Goal: Task Accomplishment & Management: Manage account settings

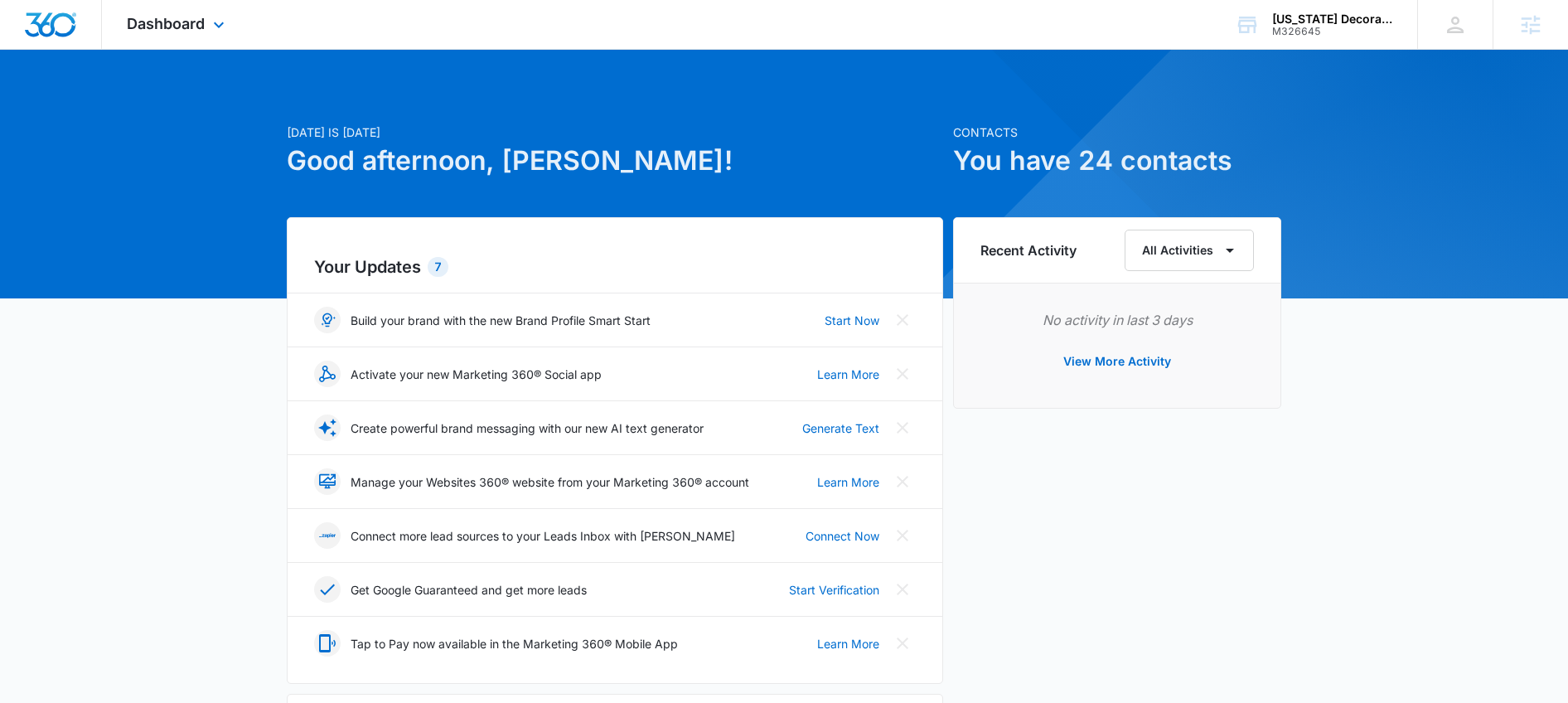
click at [159, 36] on div "Dashboard Apps Reputation Websites Forms CRM Email Social Payments POS Content …" at bounding box center [178, 24] width 152 height 48
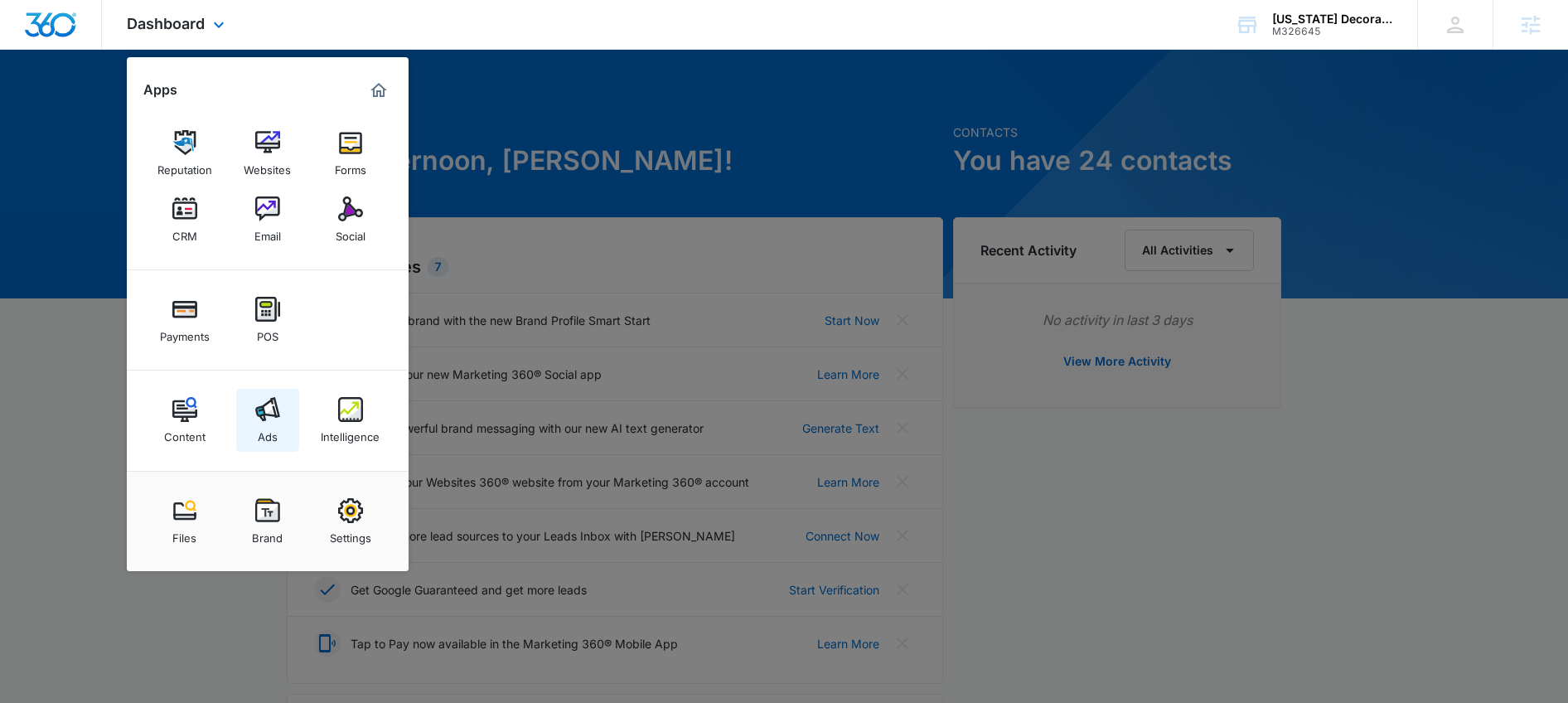
click at [259, 431] on div "Ads" at bounding box center [267, 432] width 20 height 22
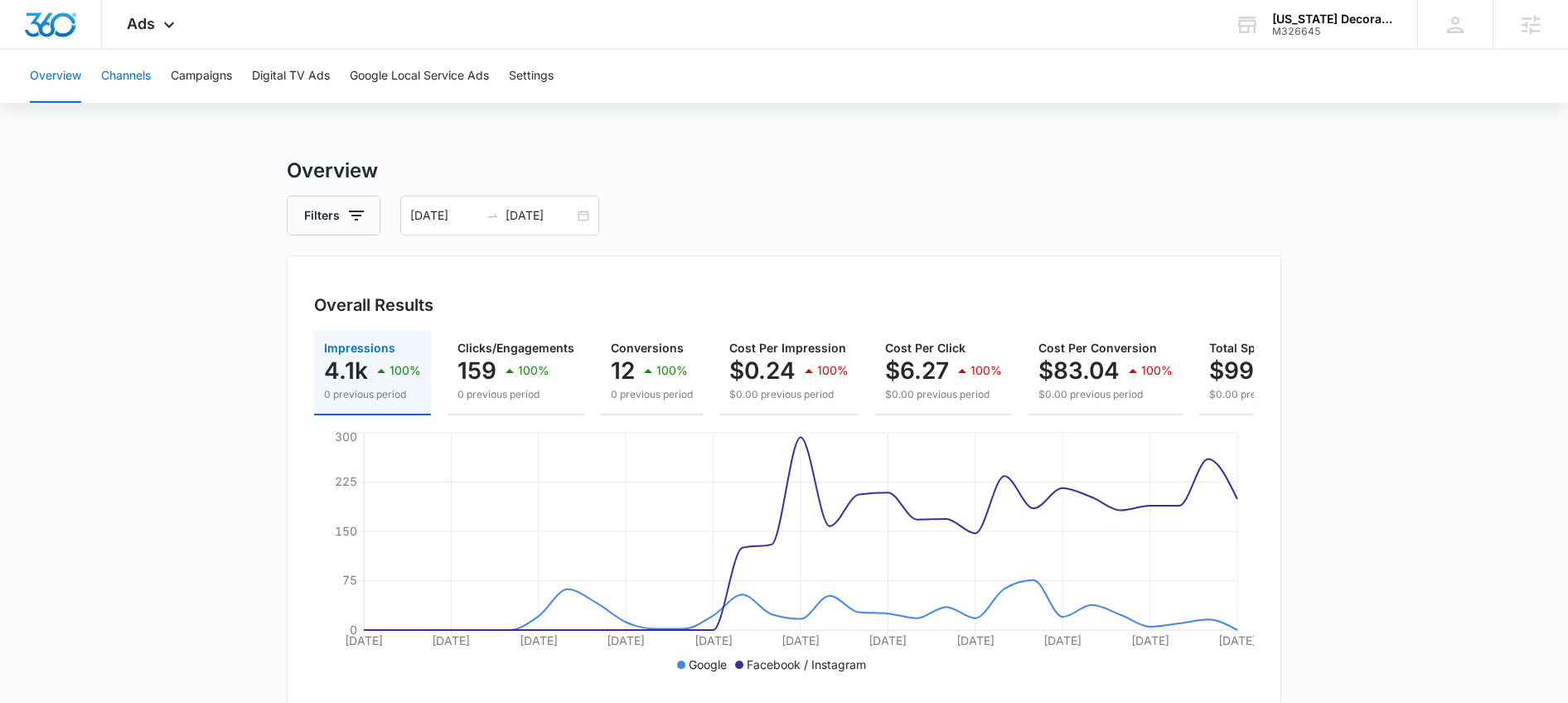
click at [133, 85] on button "Channels" at bounding box center [125, 76] width 49 height 53
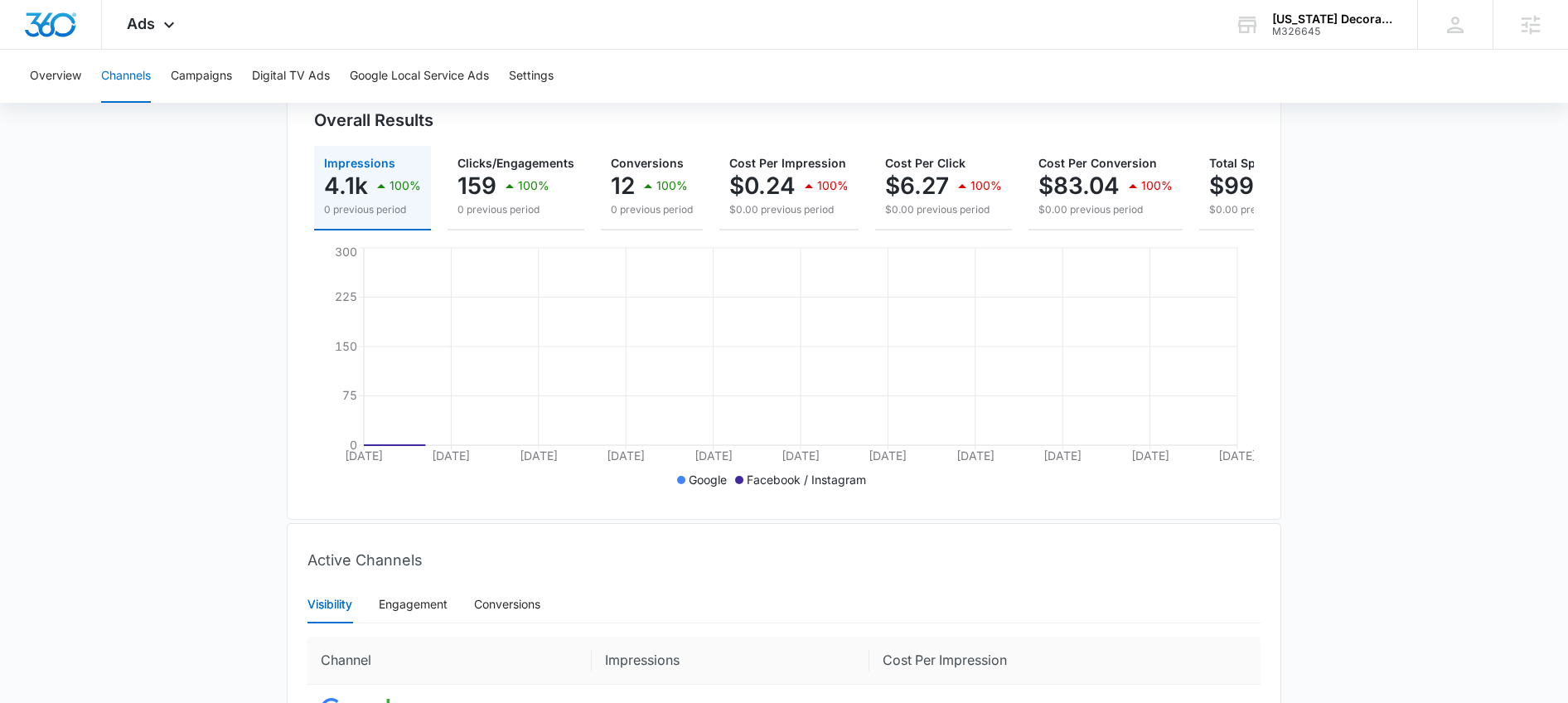
scroll to position [408, 0]
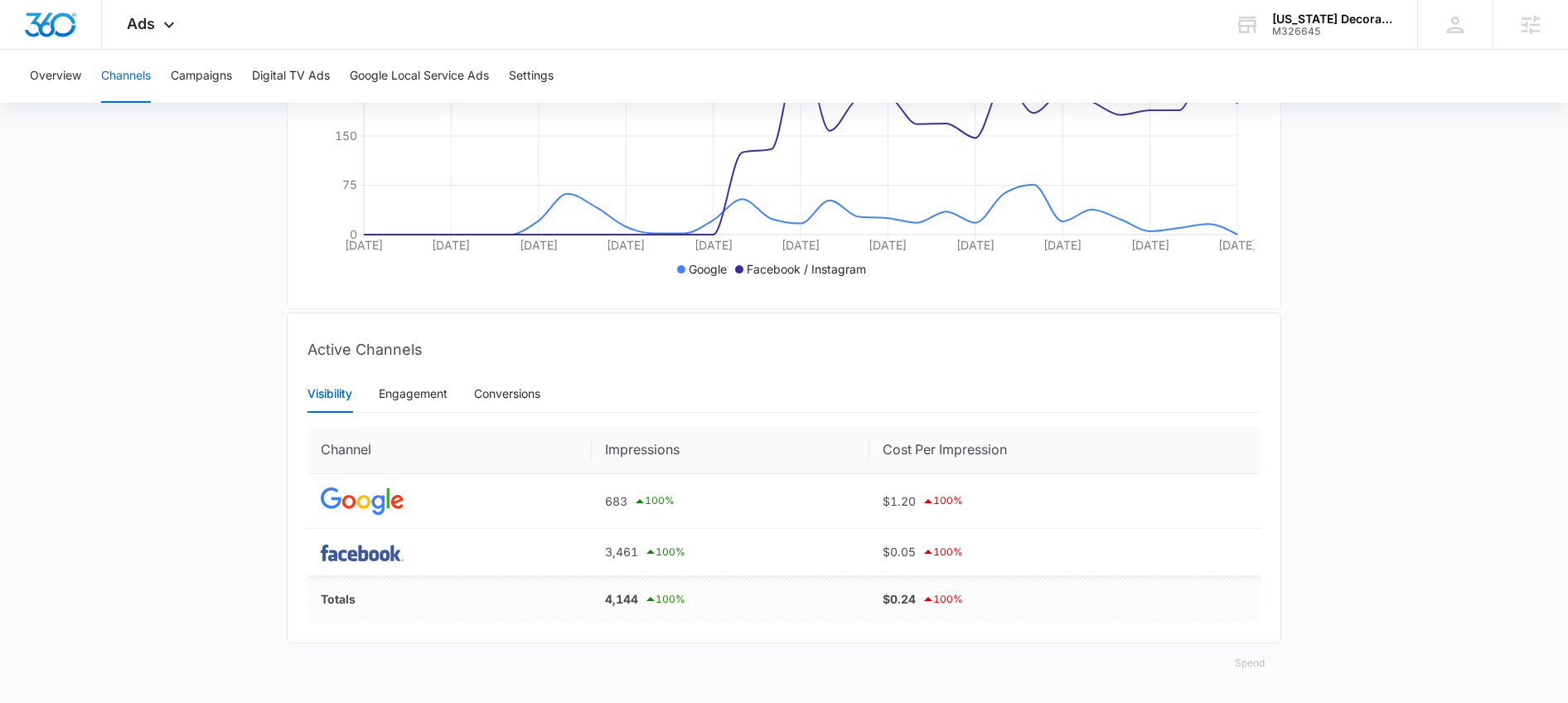
click at [1242, 663] on button "Spend" at bounding box center [1250, 663] width 63 height 40
click at [1269, 595] on div "Optimized" at bounding box center [1263, 599] width 48 height 10
click at [1259, 659] on button "Spend" at bounding box center [1250, 663] width 63 height 40
click at [1257, 618] on button "Raw" at bounding box center [1272, 623] width 107 height 23
click at [1241, 668] on button "Spend" at bounding box center [1250, 663] width 63 height 40
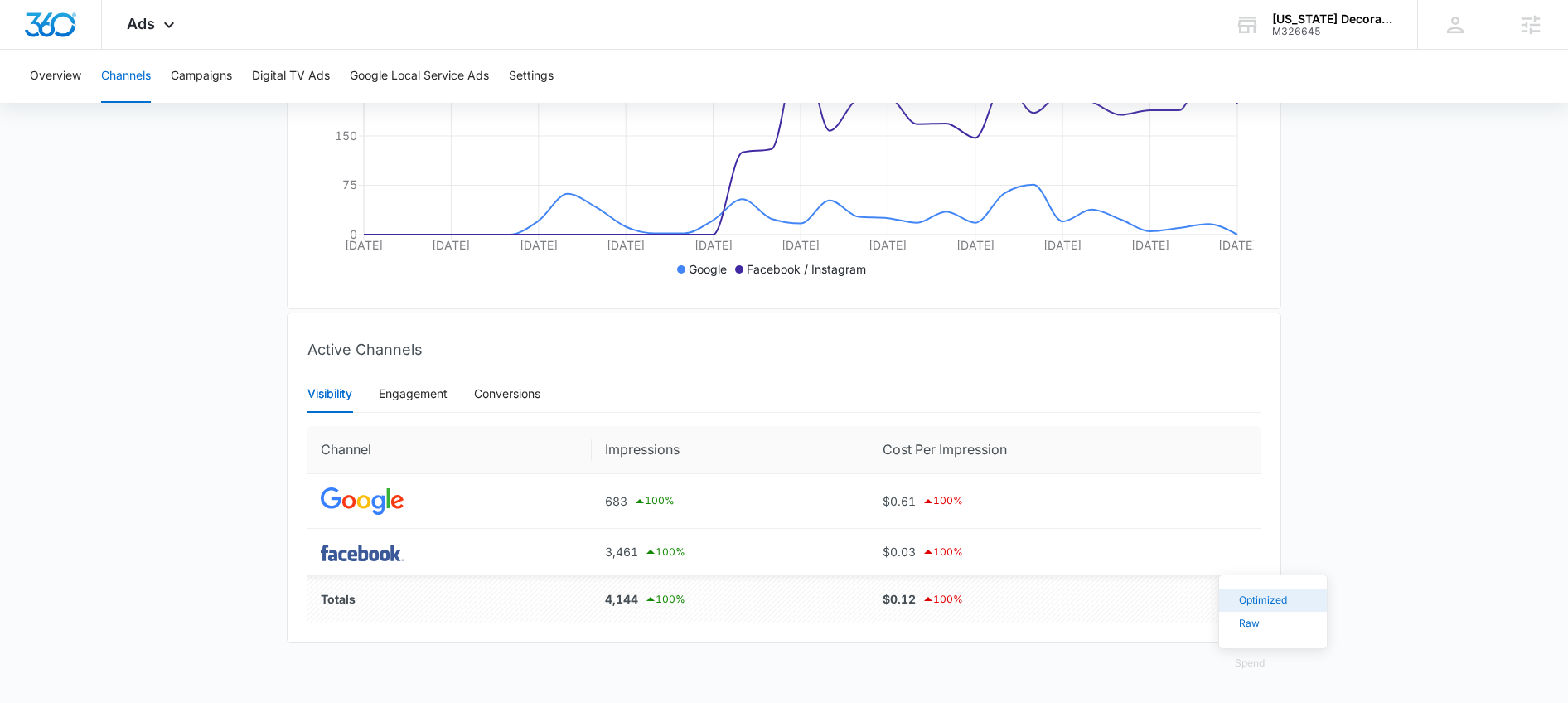
click at [1250, 595] on div "Optimized" at bounding box center [1263, 599] width 48 height 10
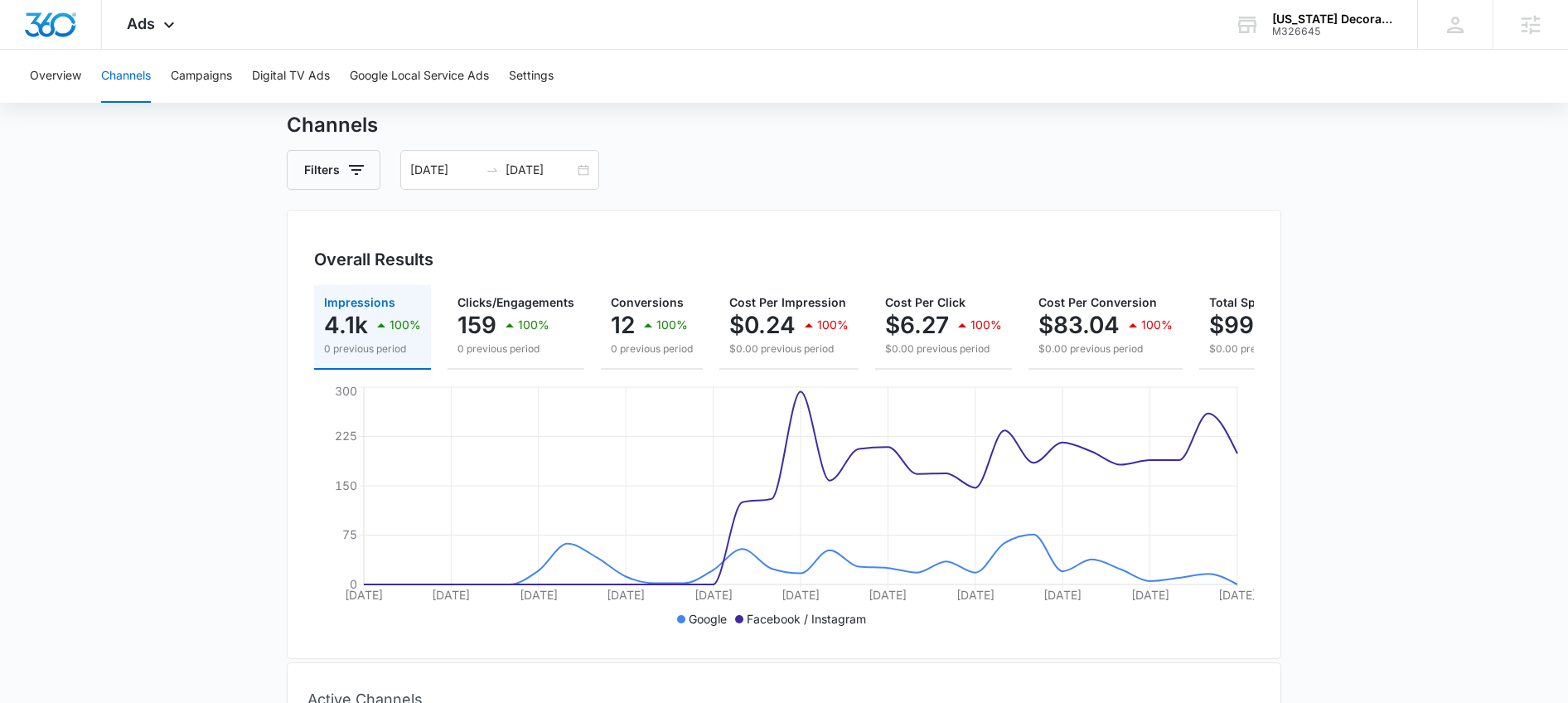
scroll to position [36, 0]
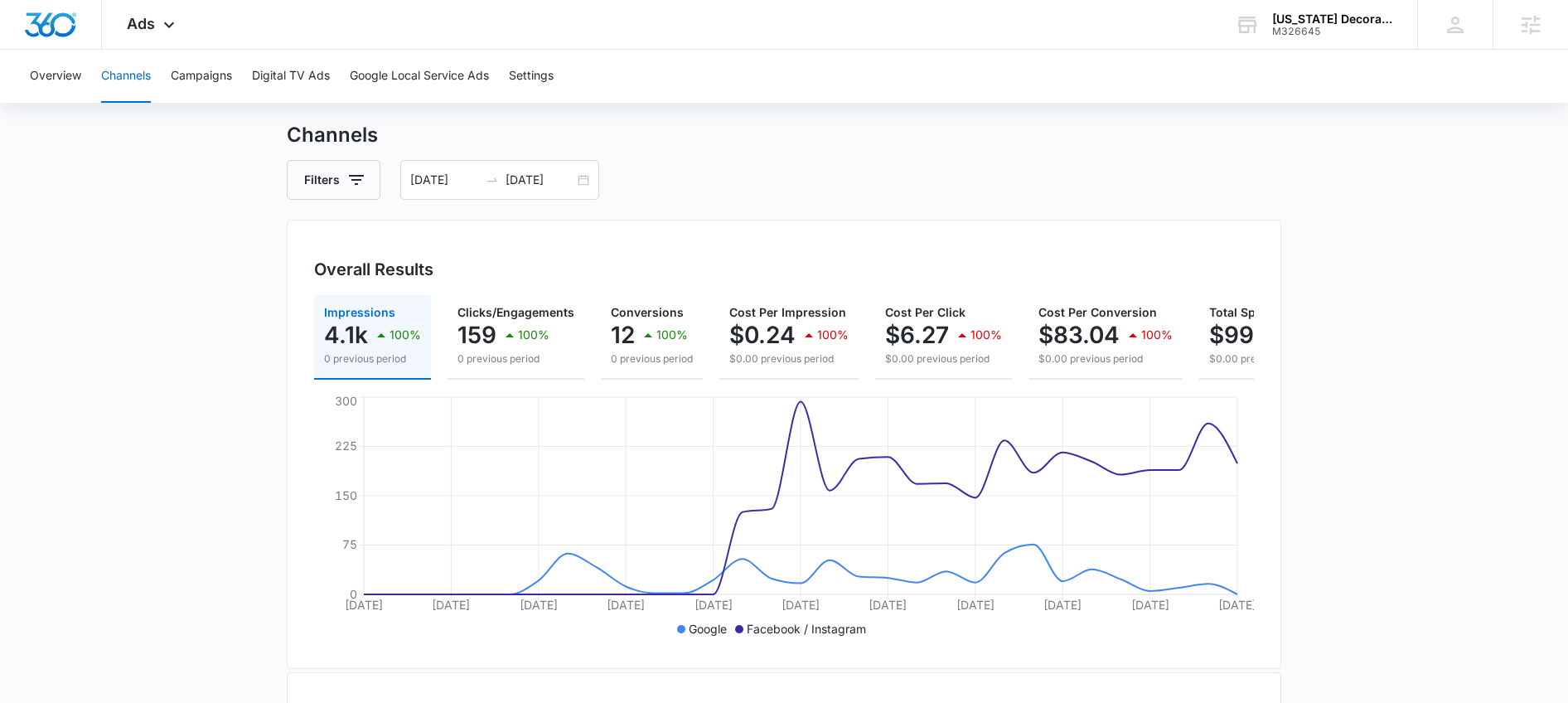
click at [392, 256] on h3 "Overall Results" at bounding box center [374, 269] width 120 height 25
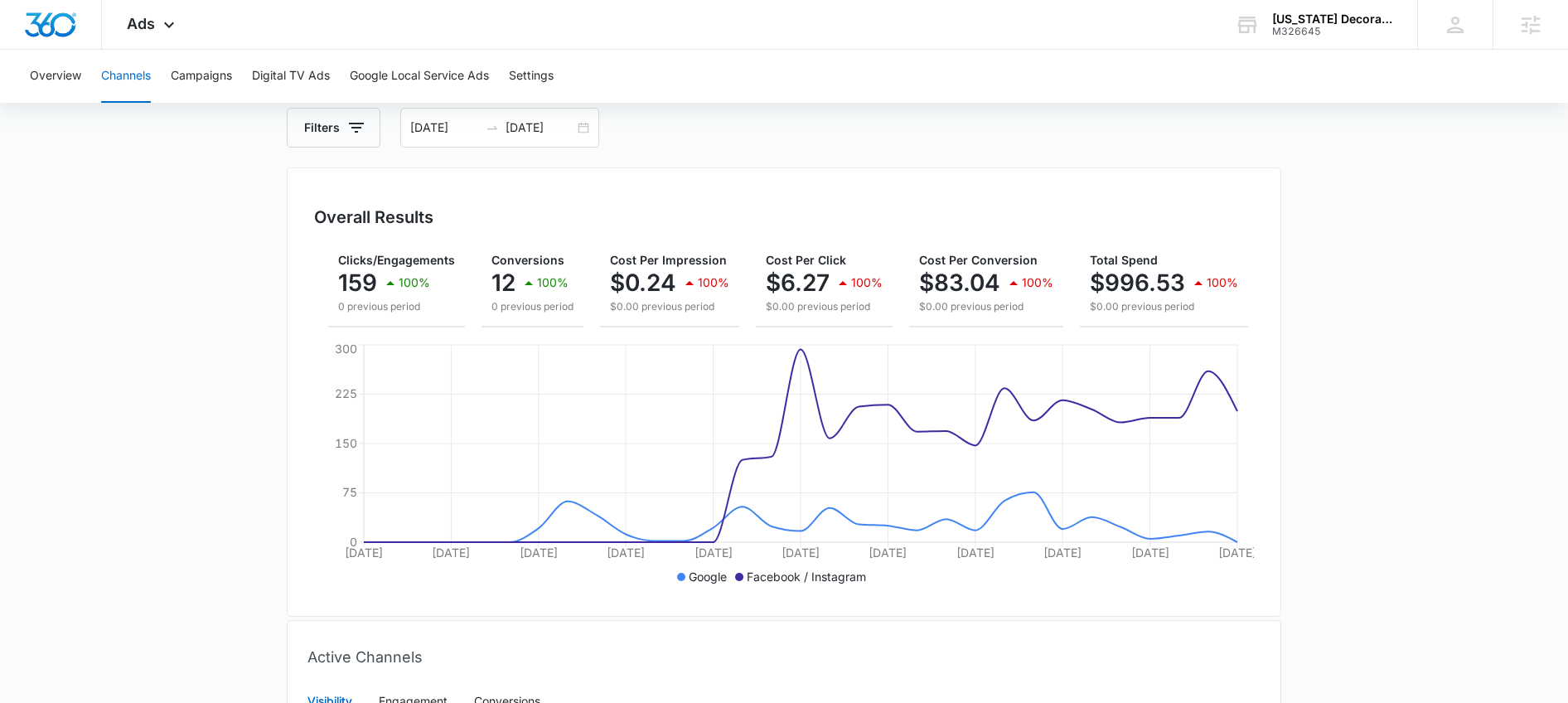
scroll to position [0, 0]
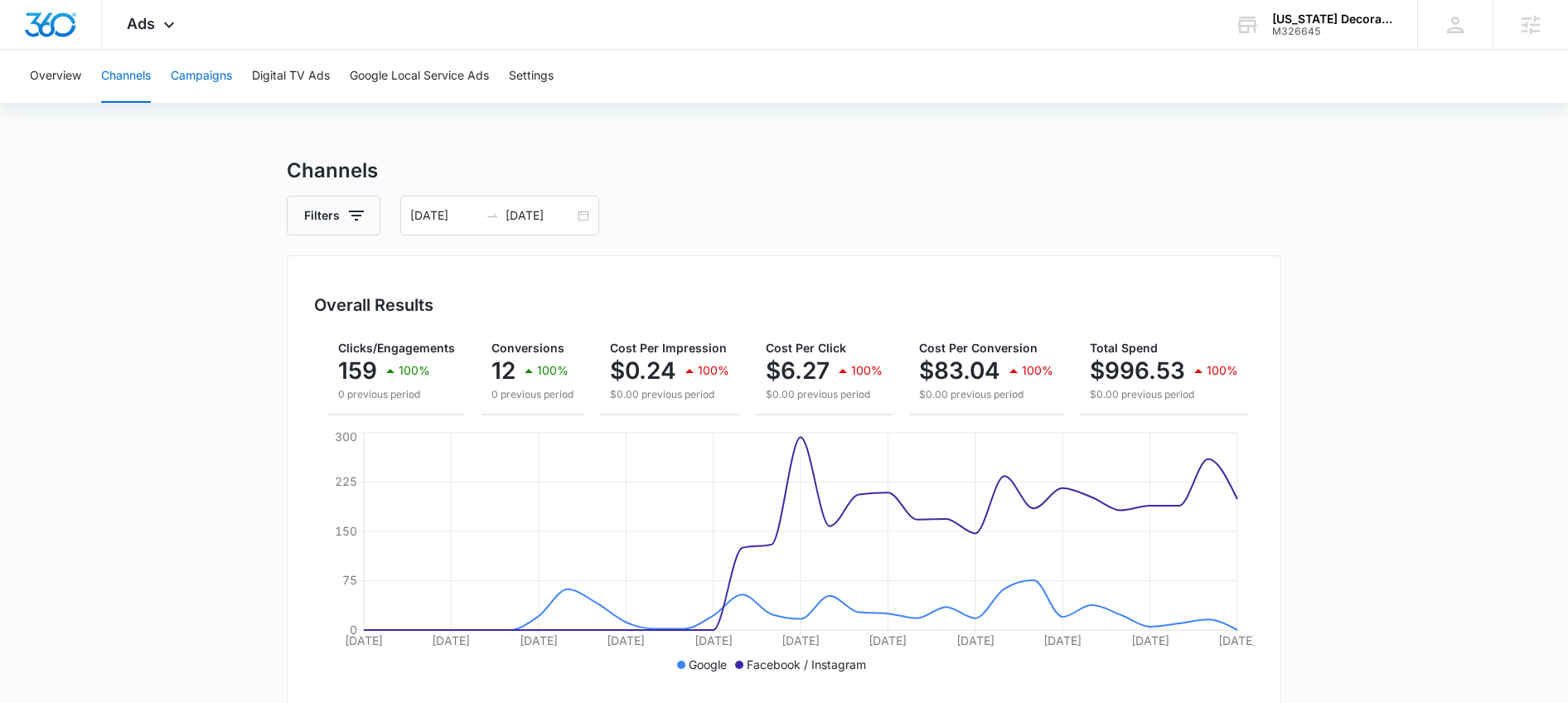
click at [213, 77] on button "Campaigns" at bounding box center [201, 76] width 62 height 53
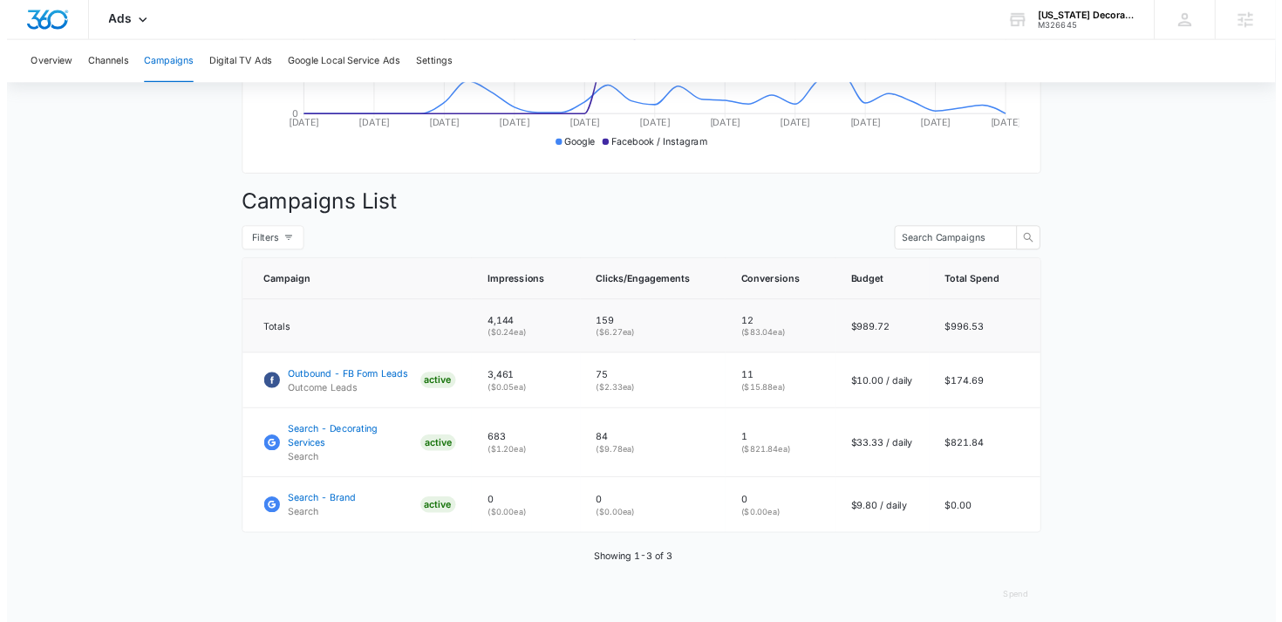
scroll to position [502, 0]
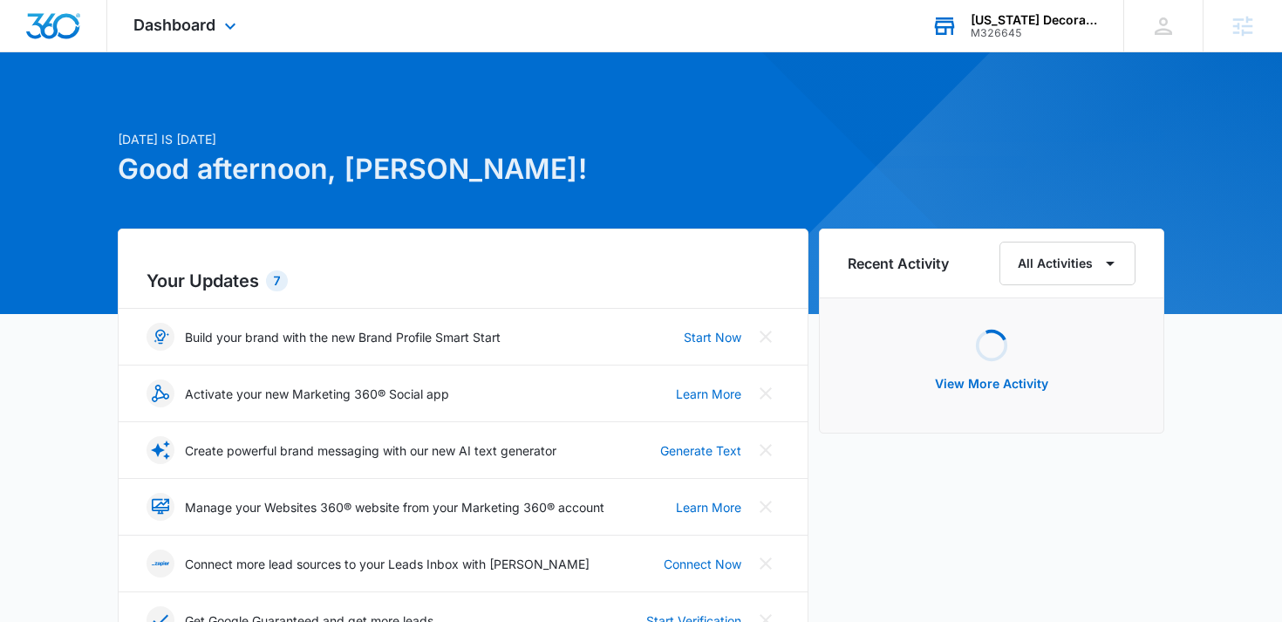
click at [1011, 24] on div "Florida Decorating Services Inc" at bounding box center [1034, 20] width 127 height 14
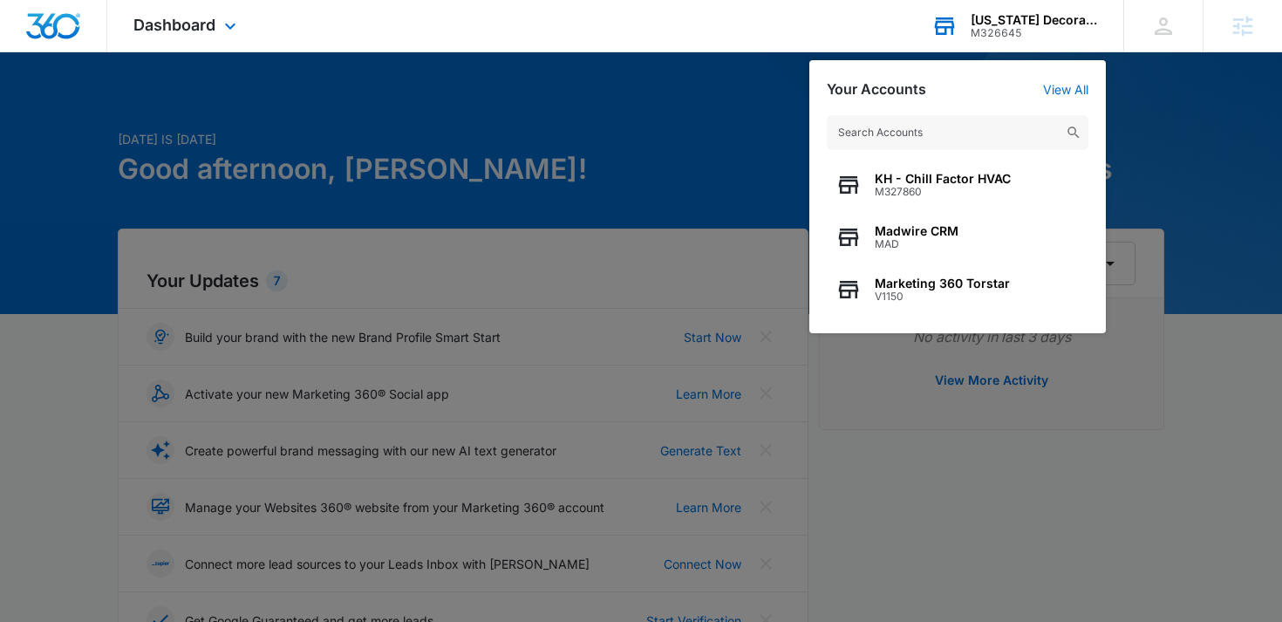
click at [949, 128] on input "text" at bounding box center [958, 132] width 262 height 35
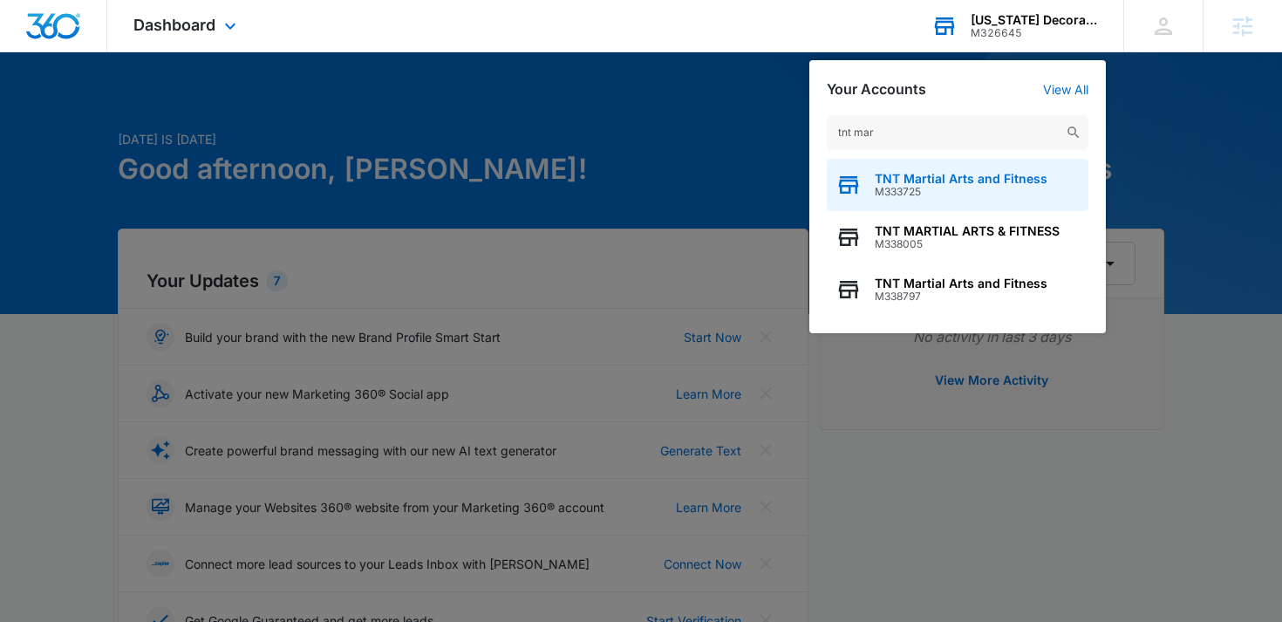
type input "tnt mar"
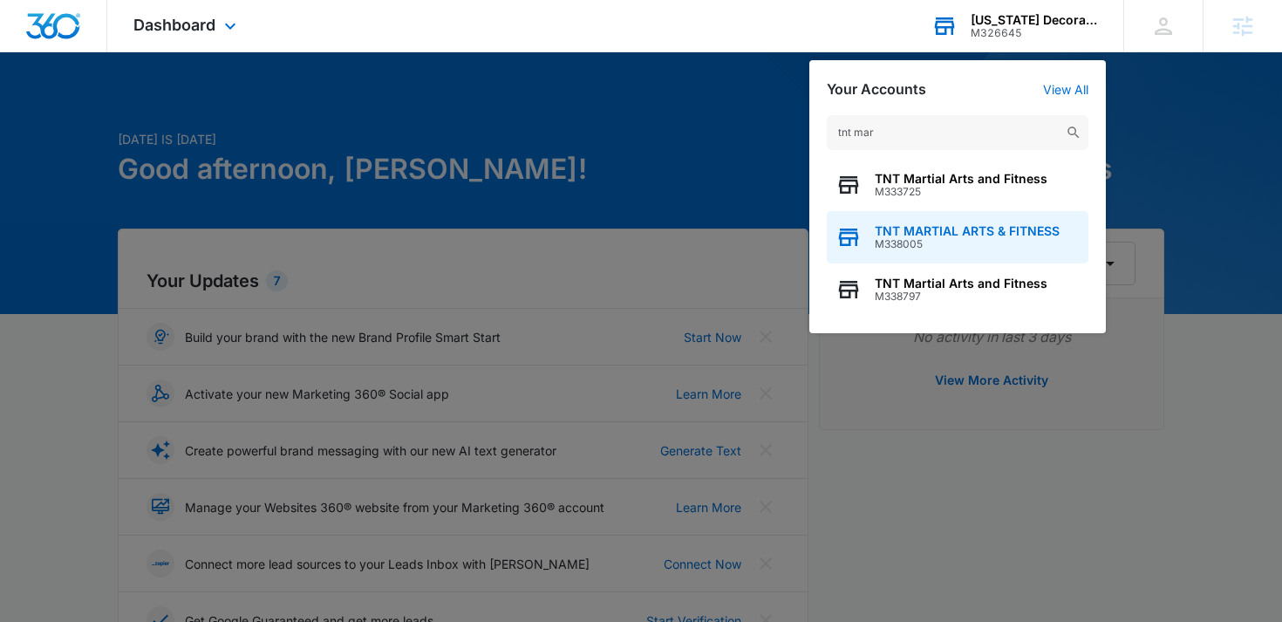
drag, startPoint x: 992, startPoint y: 209, endPoint x: 990, endPoint y: 222, distance: 12.3
click at [990, 222] on div "TNT Martial Arts and Fitness M333725 TNT MARTIAL ARTS & FITNESS M338005 TNT Mar…" at bounding box center [958, 237] width 262 height 157
click at [990, 222] on div "TNT MARTIAL ARTS & FITNESS M338005" at bounding box center [958, 237] width 262 height 52
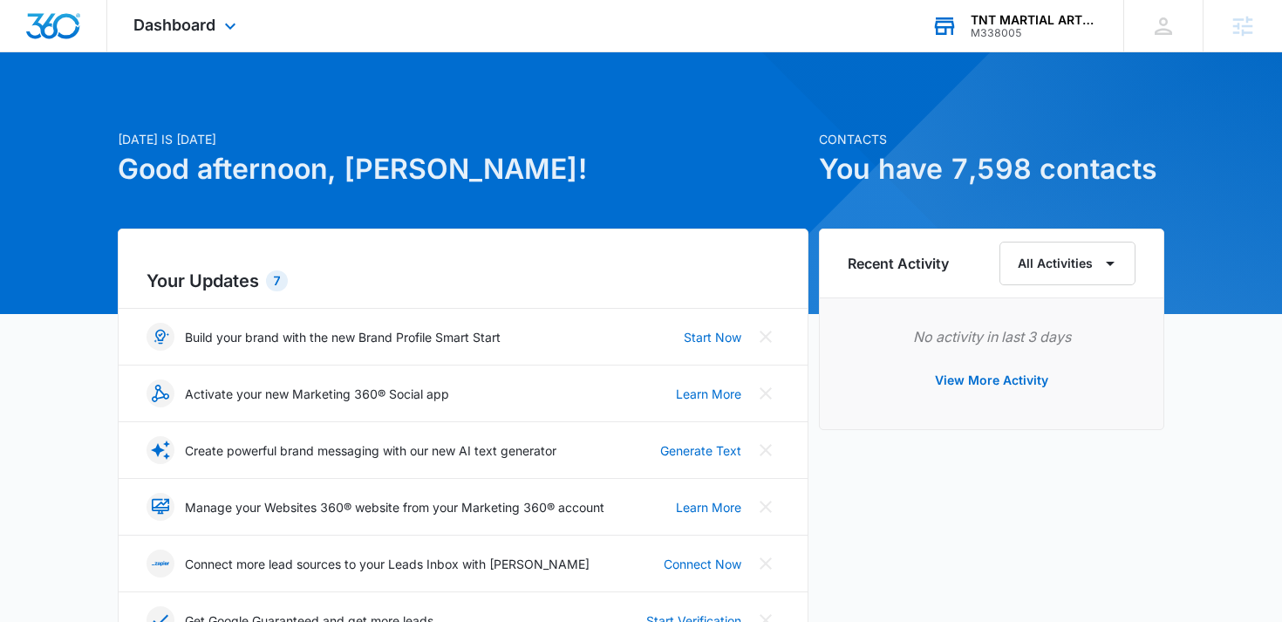
click at [215, 30] on div "Dashboard Apps Reputation Forms CRM Email Social Payments POS Content Ads Intel…" at bounding box center [187, 25] width 160 height 51
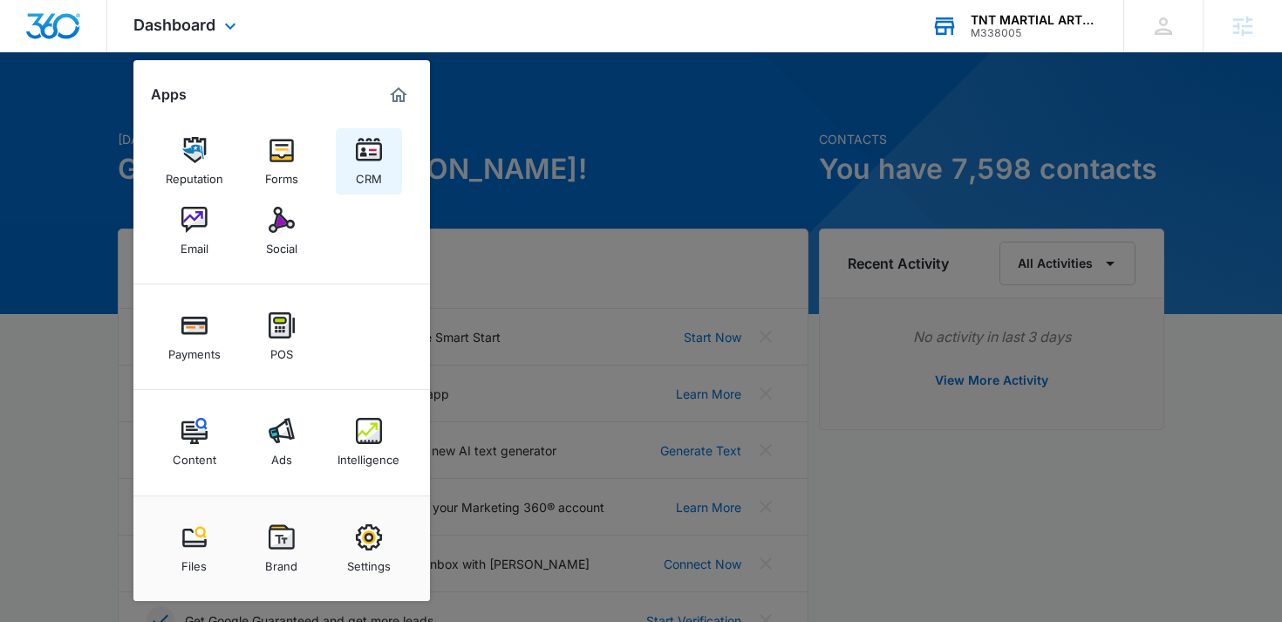
click at [378, 143] on img at bounding box center [369, 150] width 26 height 26
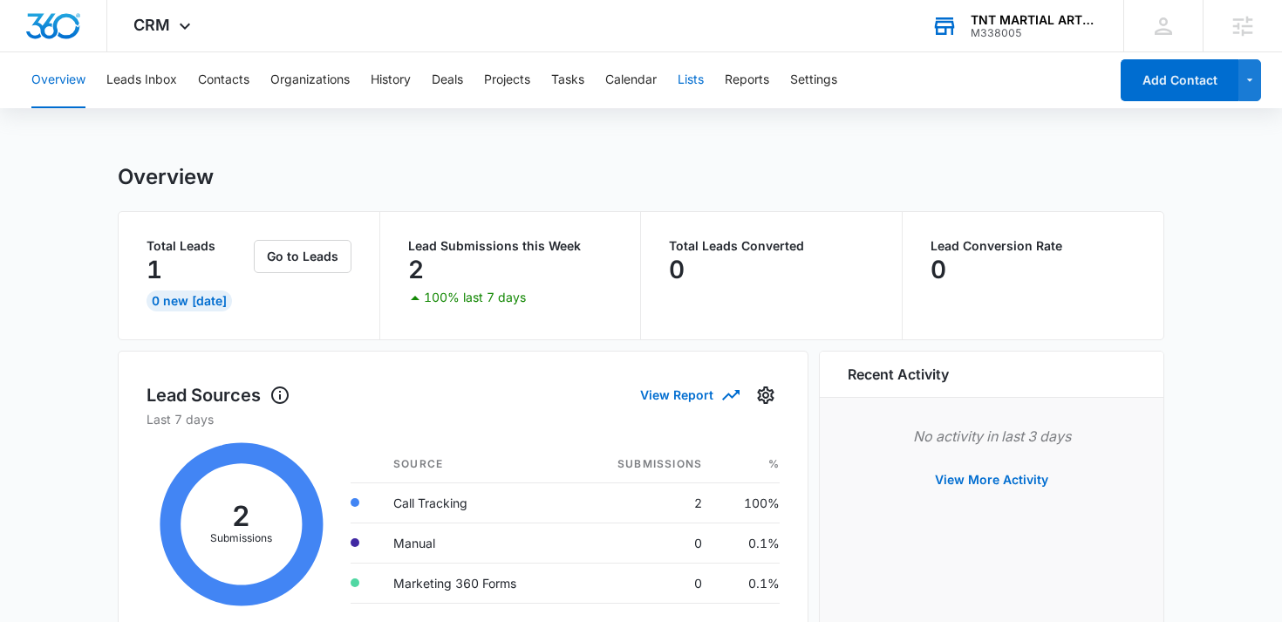
click at [682, 82] on button "Lists" at bounding box center [691, 80] width 26 height 56
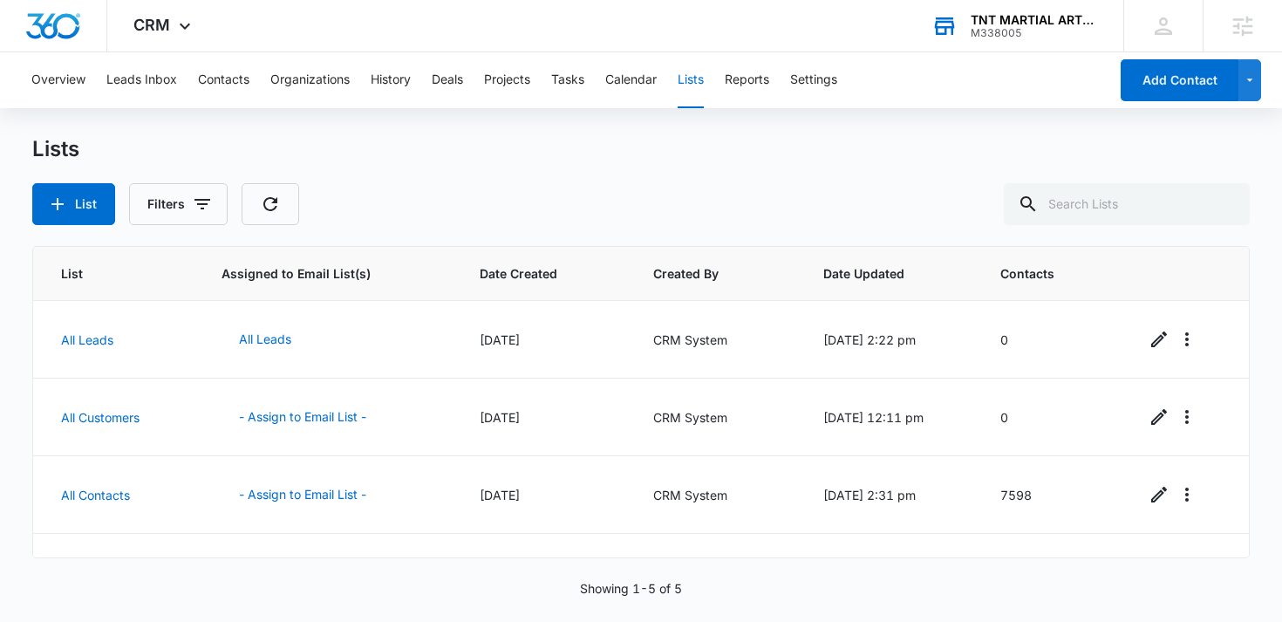
drag, startPoint x: 317, startPoint y: 204, endPoint x: 318, endPoint y: 174, distance: 29.7
click at [318, 174] on div "Lists List Filters" at bounding box center [641, 180] width 1219 height 89
click at [264, 494] on button "- Assign to Email List -" at bounding box center [303, 495] width 162 height 42
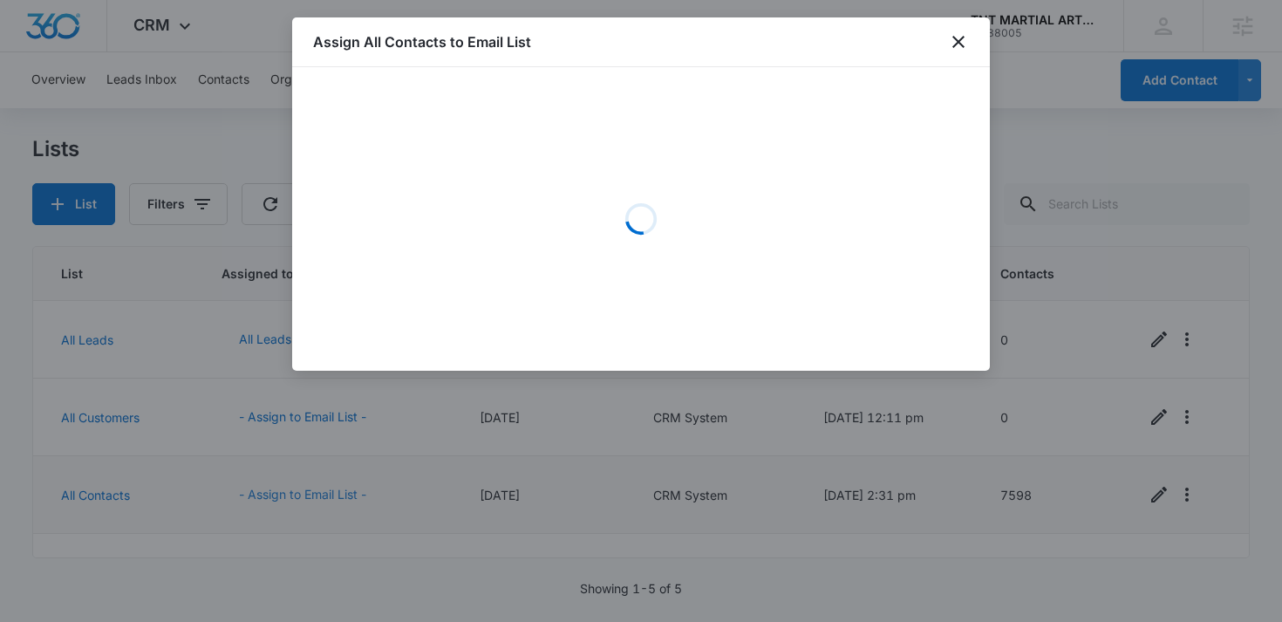
click at [264, 494] on div at bounding box center [641, 311] width 1282 height 622
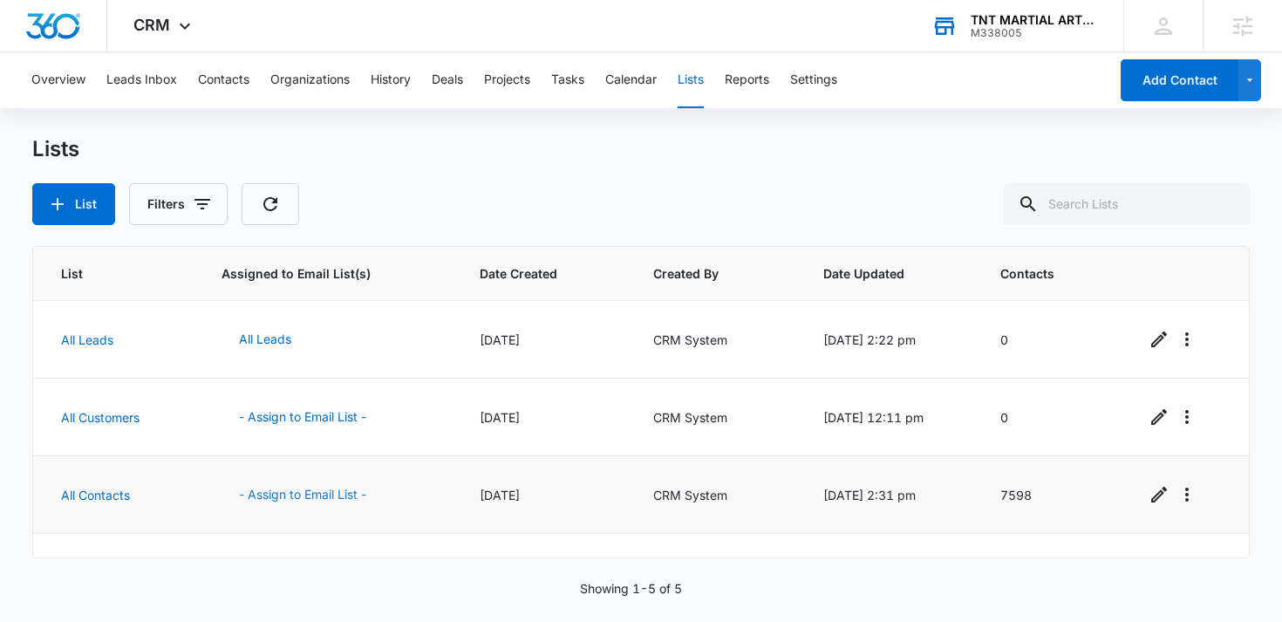
click at [264, 494] on button "- Assign to Email List -" at bounding box center [303, 495] width 162 height 42
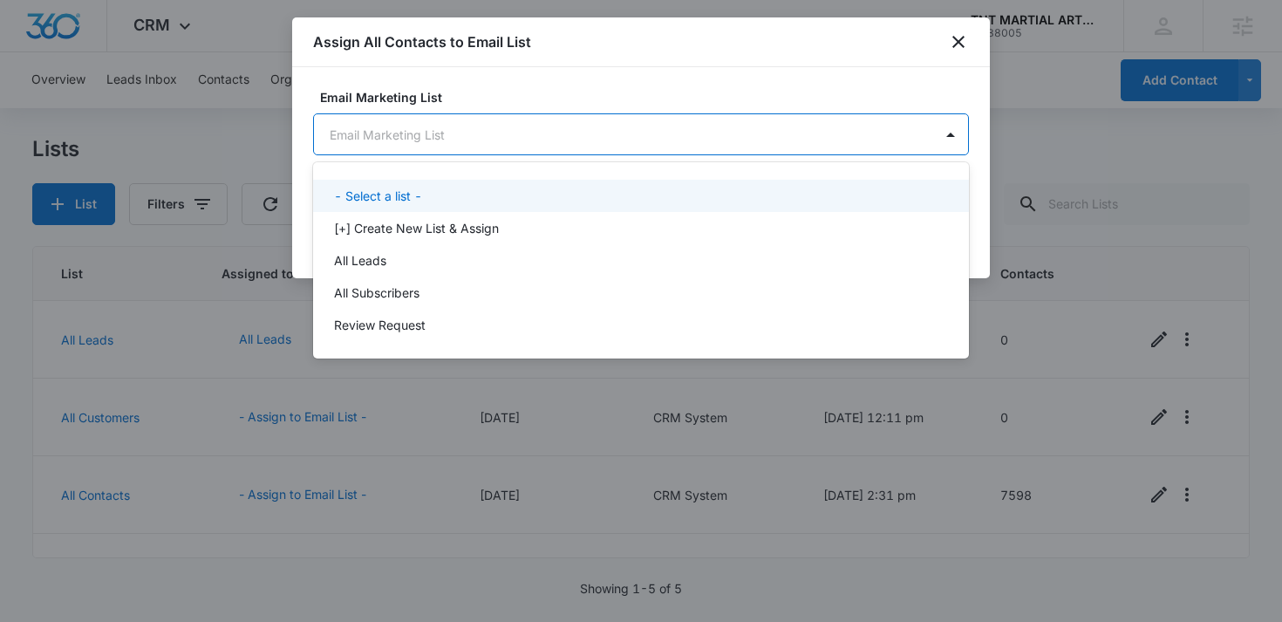
click at [654, 118] on body "CRM Apps Reputation Forms CRM Email Social Payments POS Content Ads Intelligenc…" at bounding box center [641, 311] width 1282 height 622
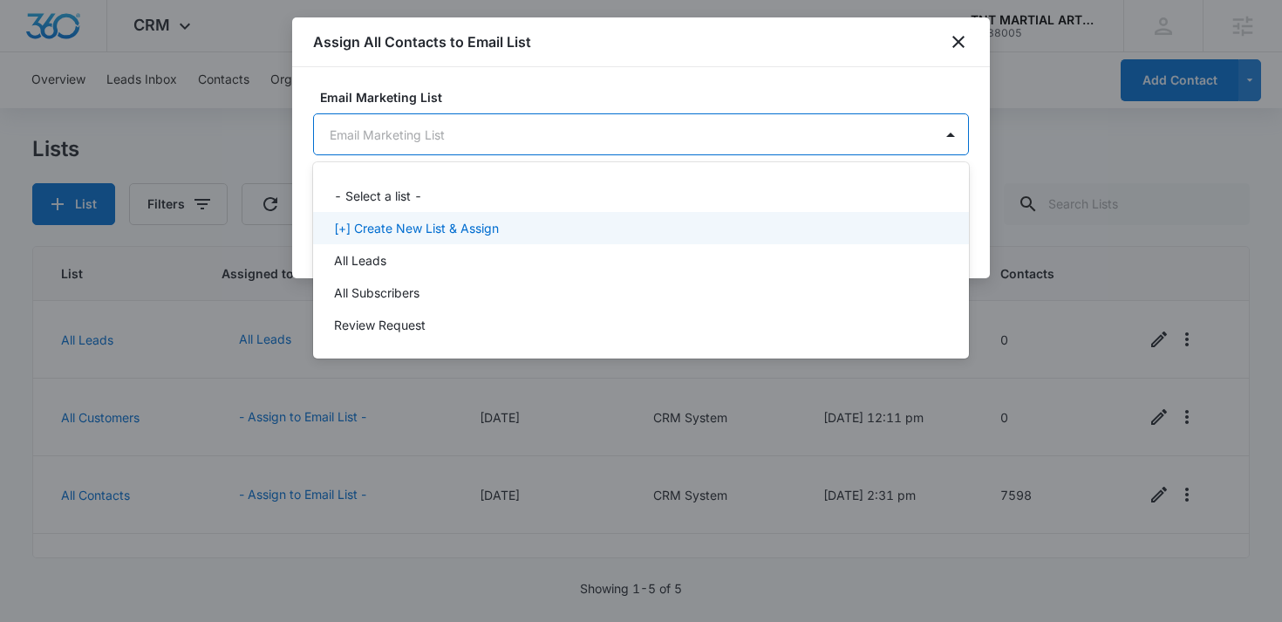
click at [552, 234] on div "[+] Create New List & Assign" at bounding box center [639, 228] width 611 height 18
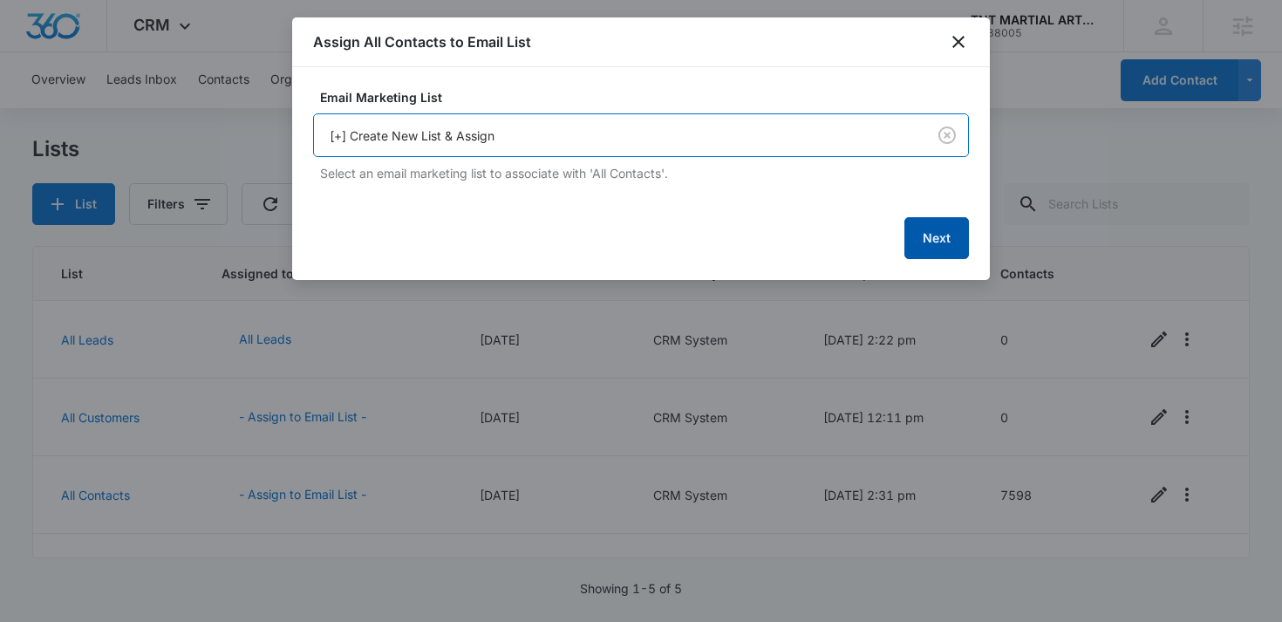
click at [929, 227] on button "Next" at bounding box center [937, 238] width 65 height 42
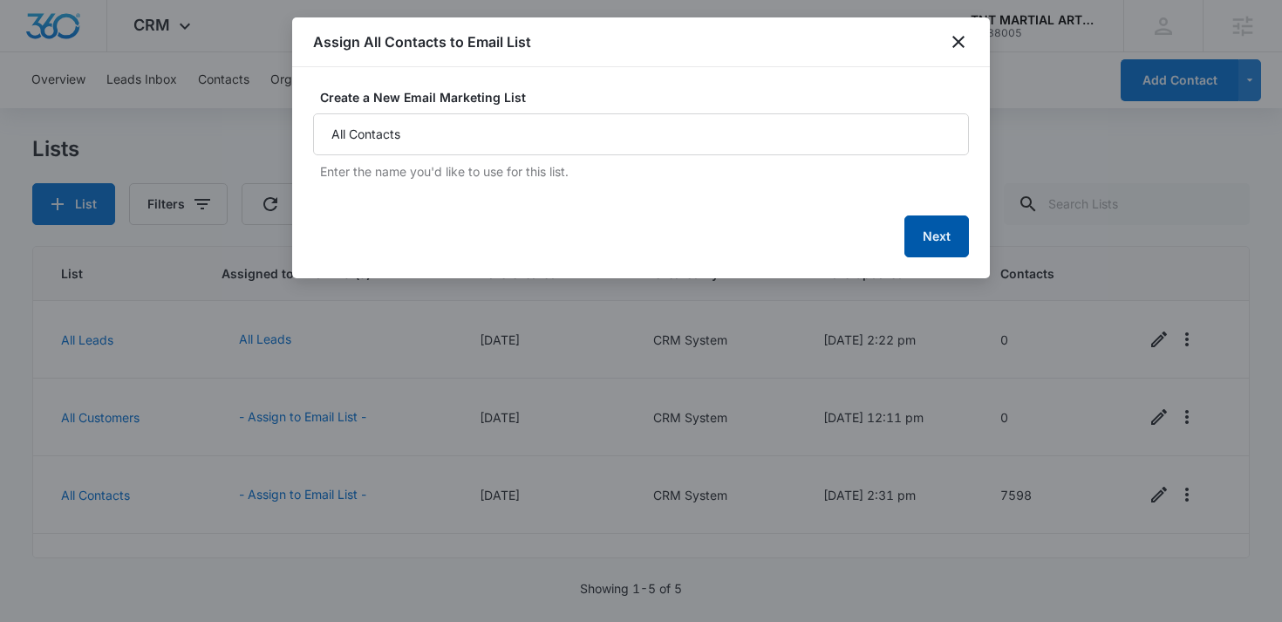
click at [943, 229] on button "Next" at bounding box center [937, 236] width 65 height 42
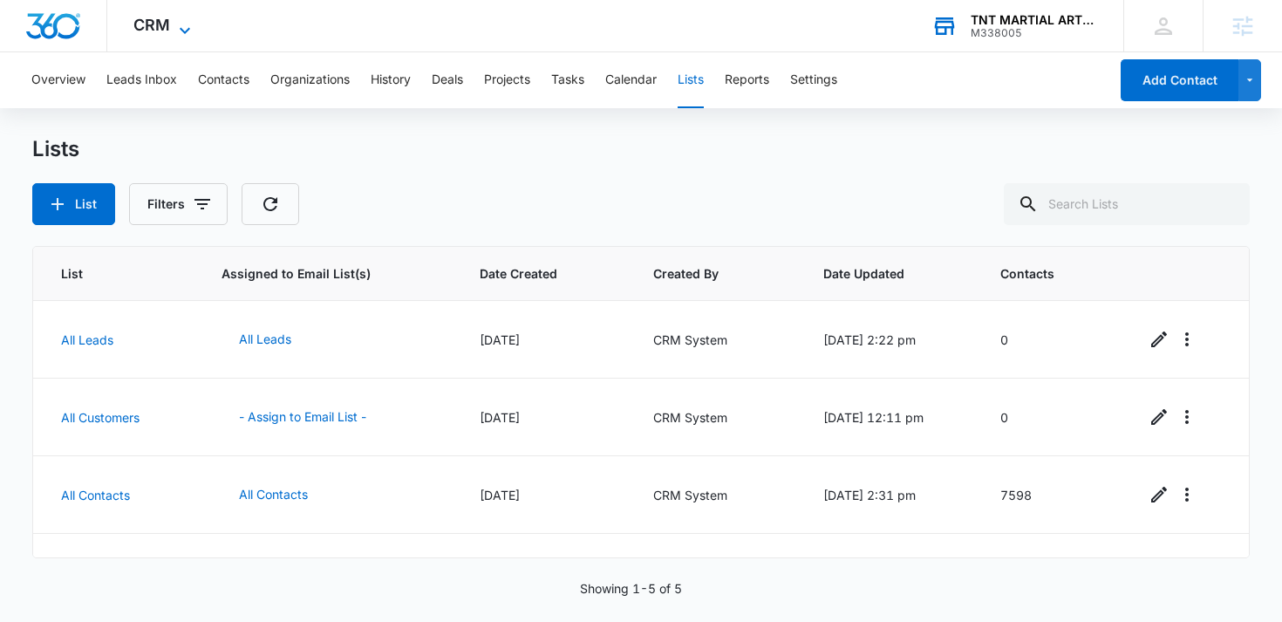
click at [179, 31] on icon at bounding box center [184, 30] width 21 height 21
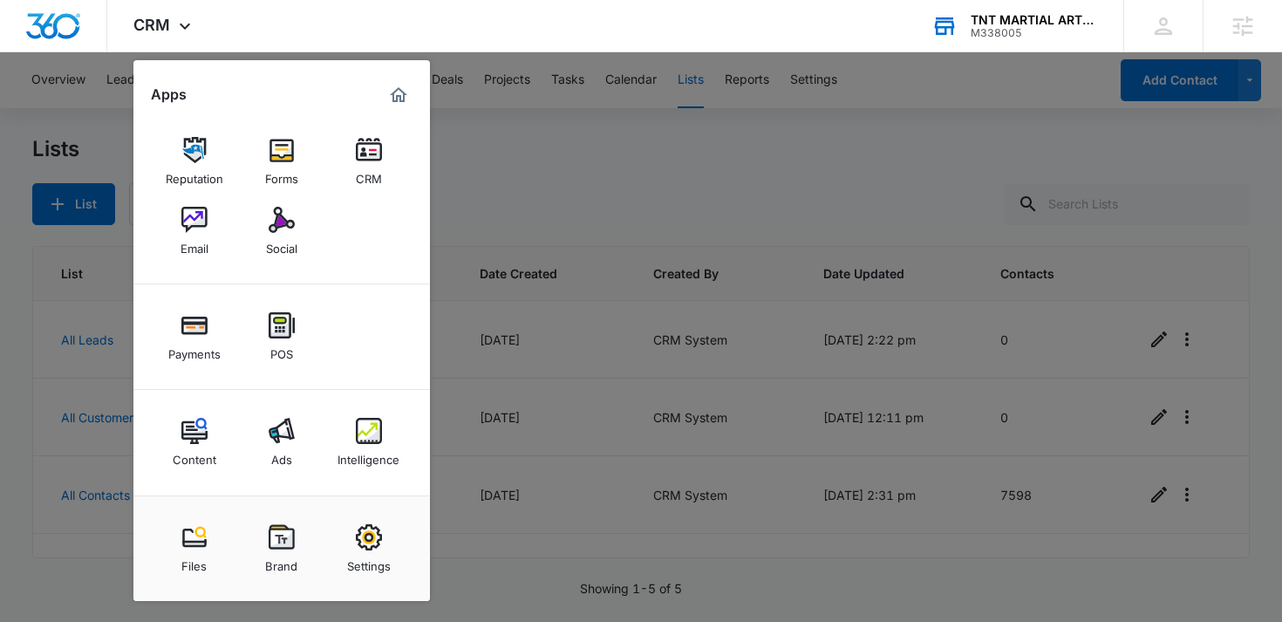
click at [552, 173] on div at bounding box center [641, 311] width 1282 height 622
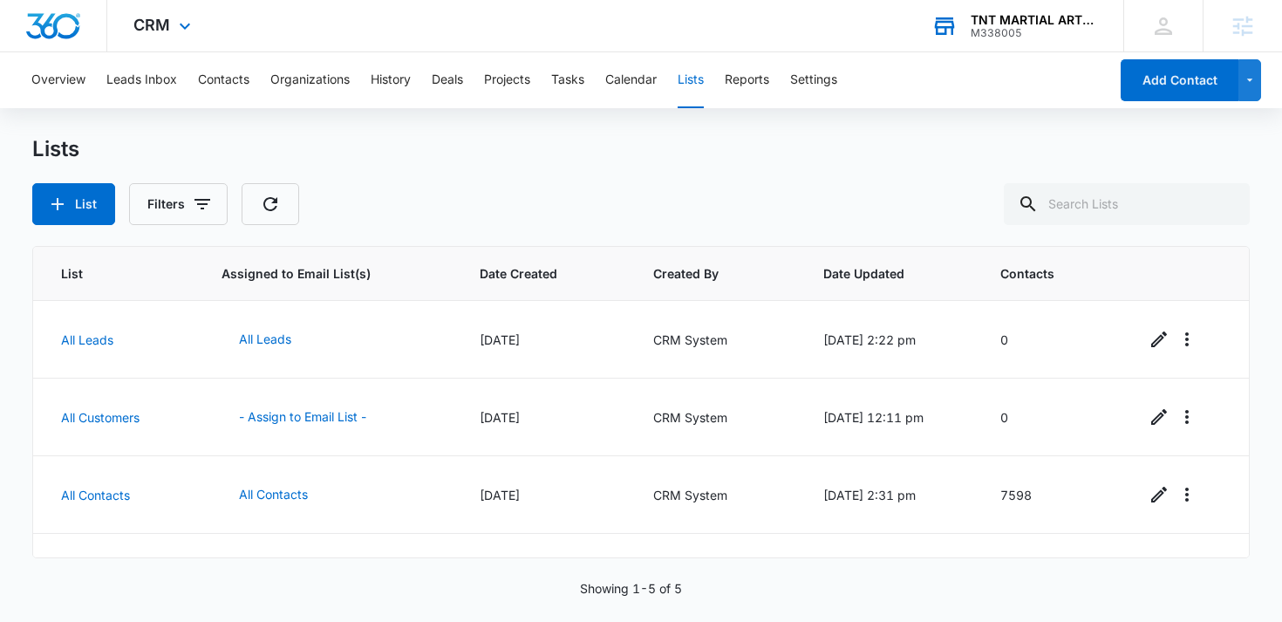
click at [134, 44] on div "CRM Apps Reputation Forms CRM Email Social Payments POS Content Ads Intelligenc…" at bounding box center [164, 25] width 114 height 51
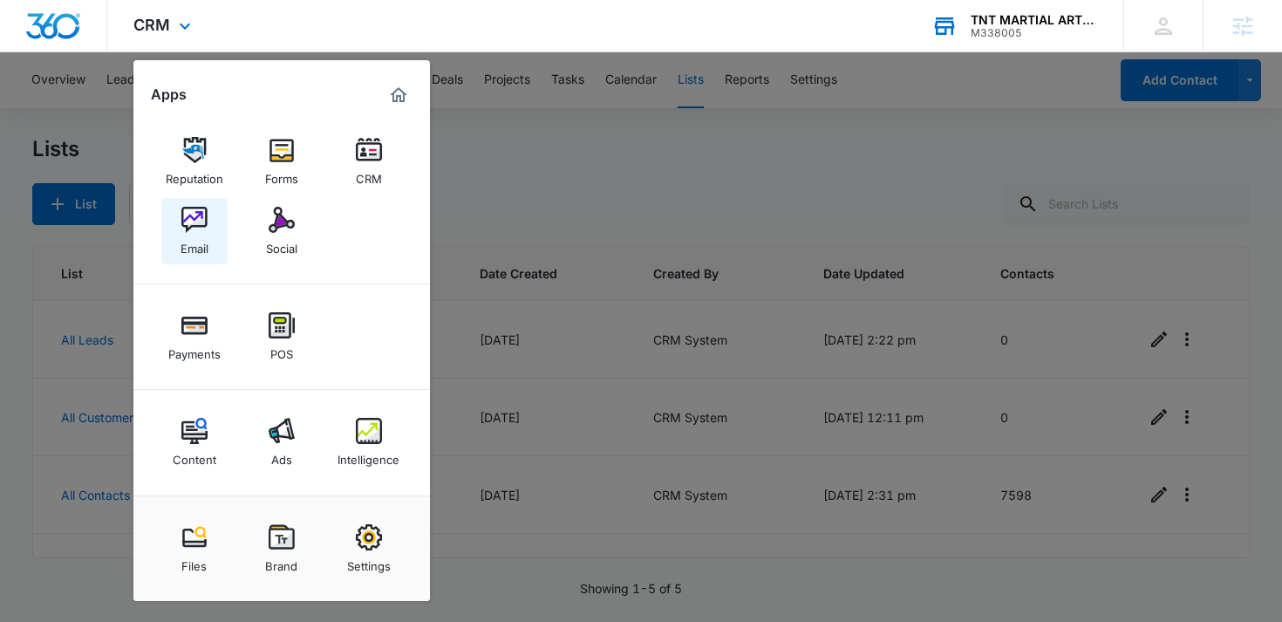
click at [204, 228] on img at bounding box center [194, 220] width 26 height 26
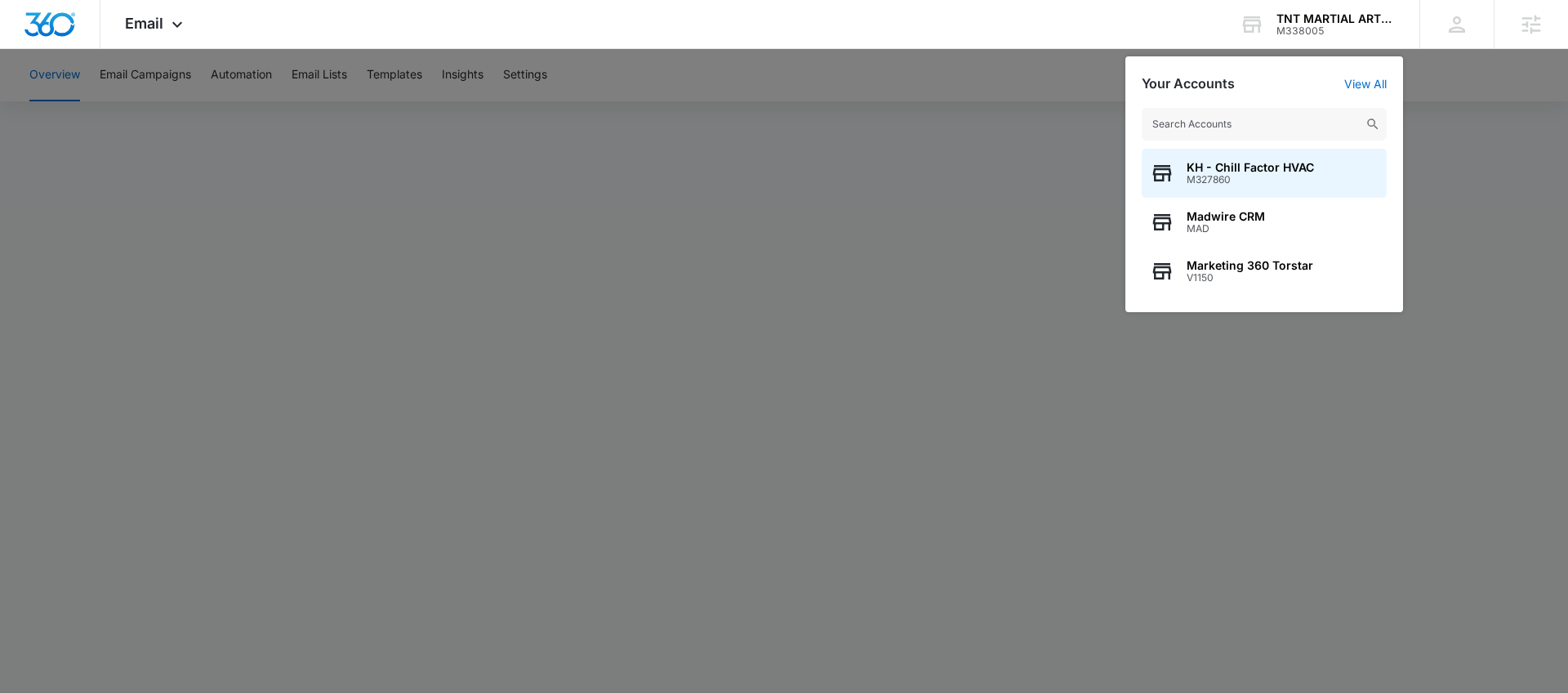
click at [1294, 118] on input "text" at bounding box center [1264, 124] width 245 height 33
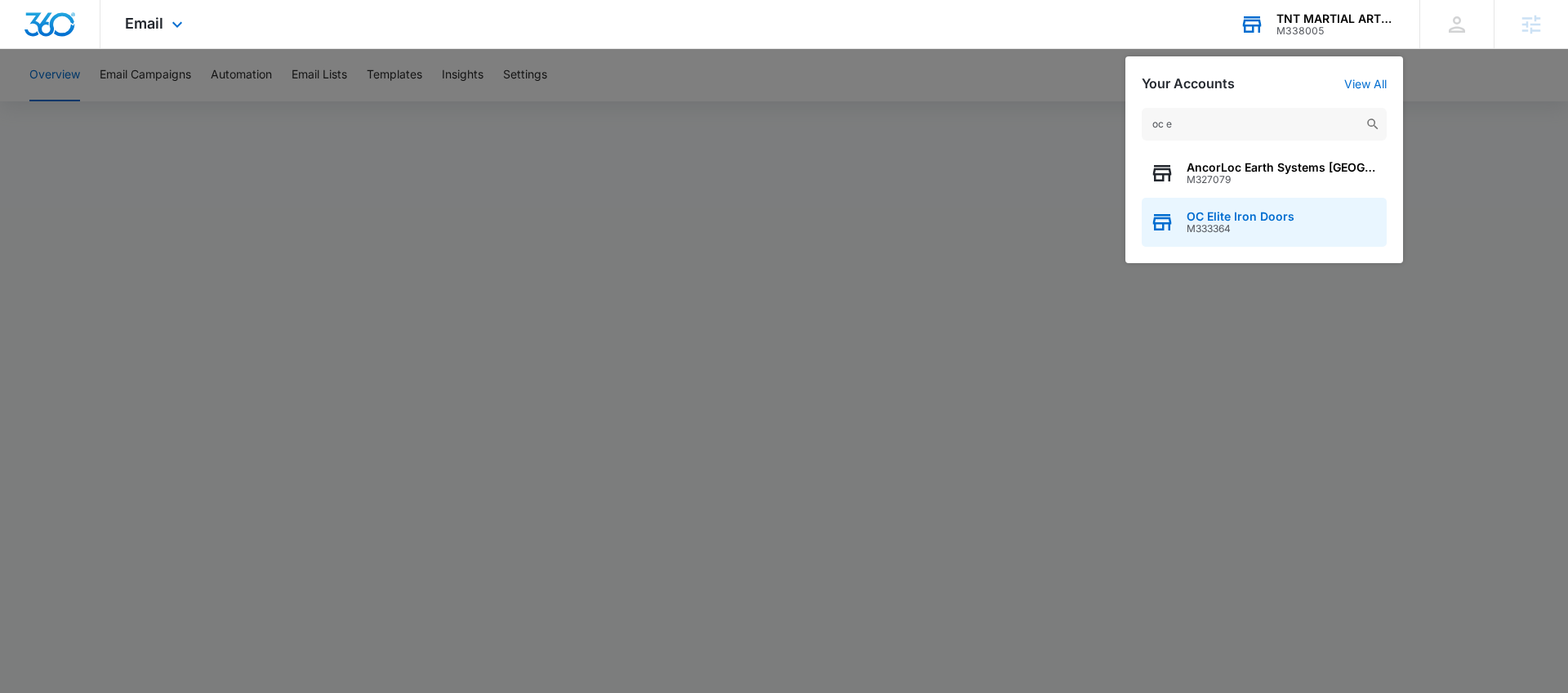
type input "oc e"
click at [1242, 225] on span "M333364" at bounding box center [1239, 229] width 108 height 11
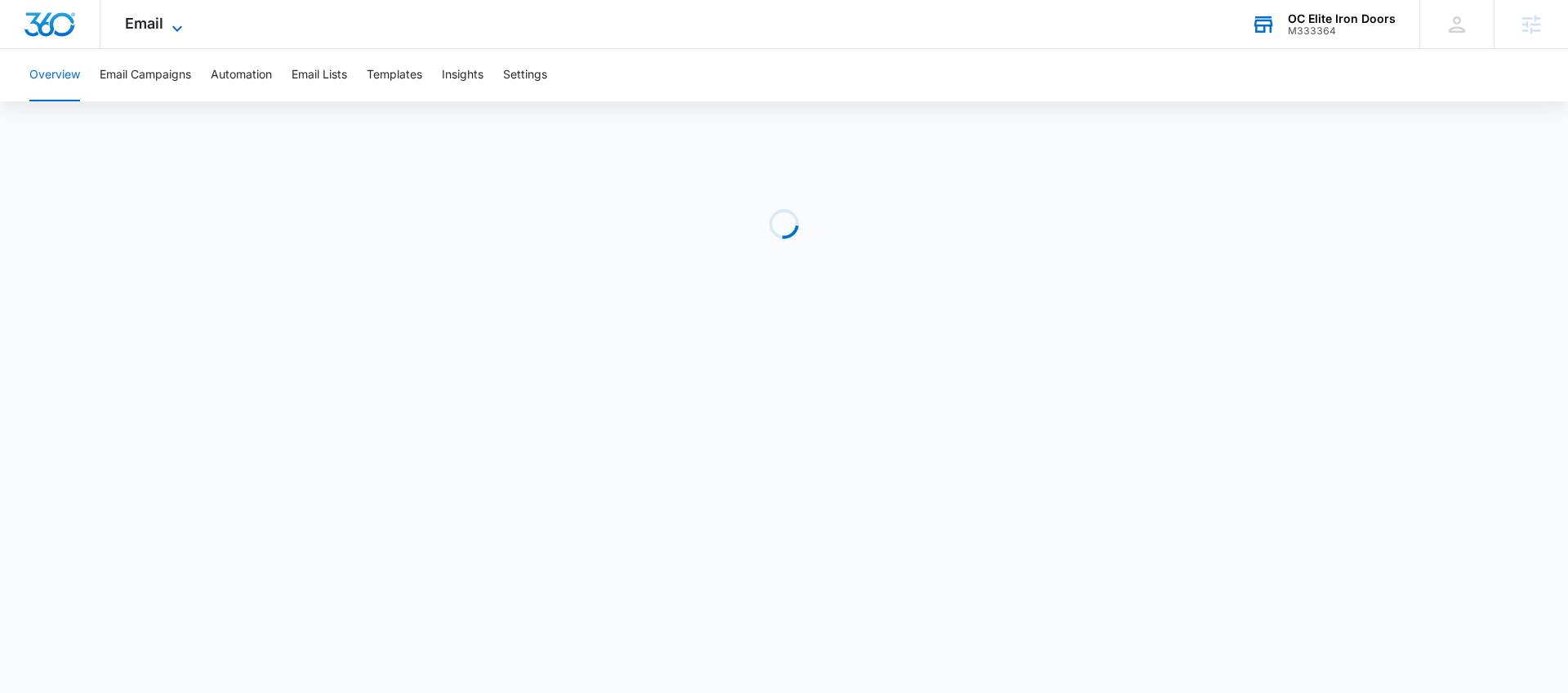
click at [170, 19] on icon at bounding box center [177, 28] width 20 height 20
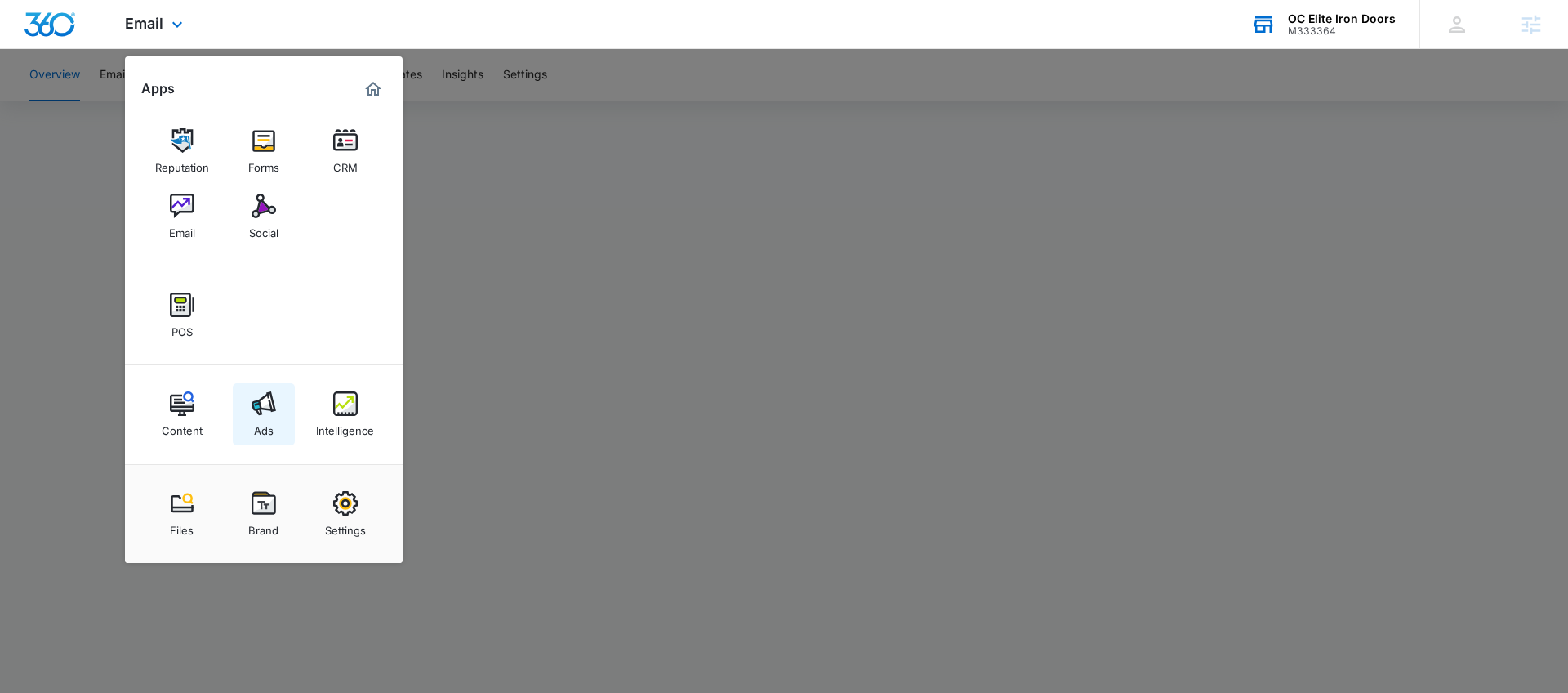
click at [282, 422] on link "Ads" at bounding box center [264, 414] width 62 height 62
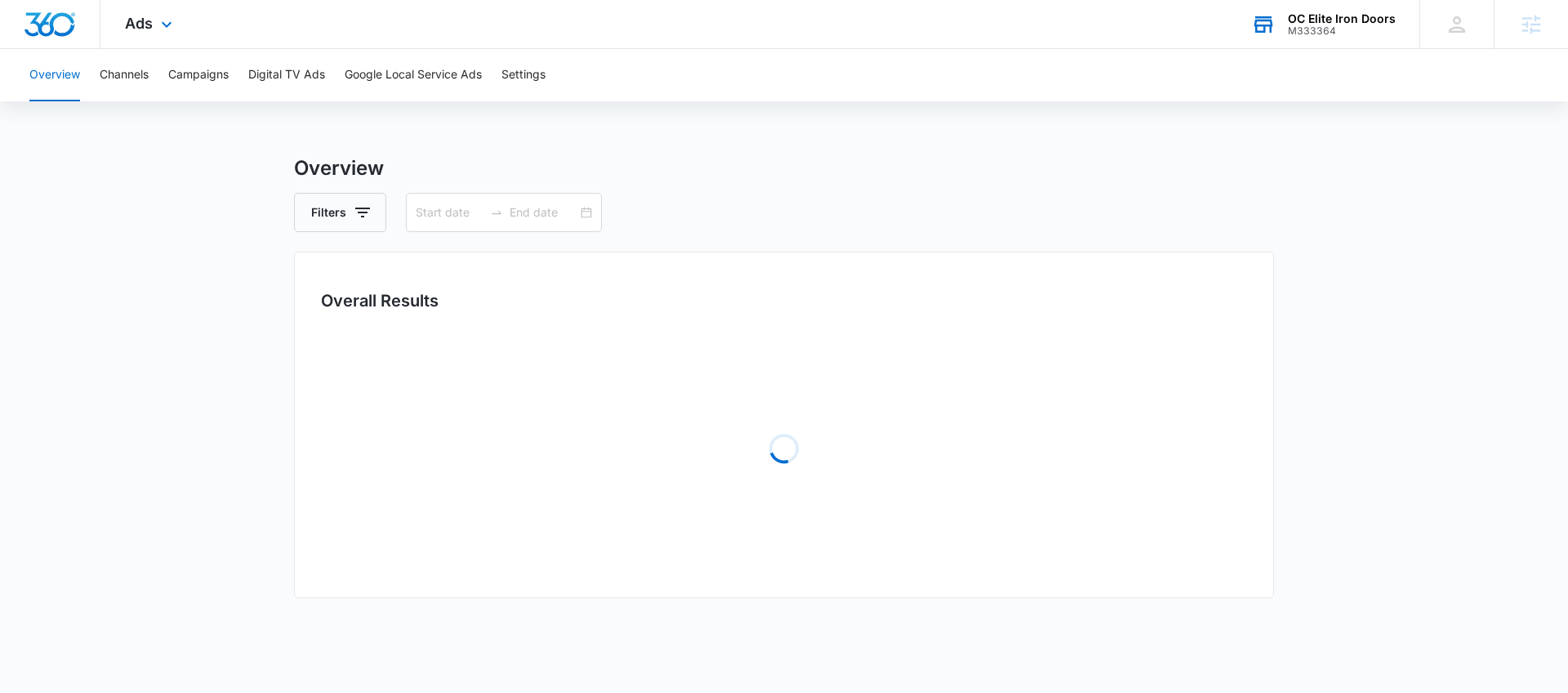
type input "[DATE]"
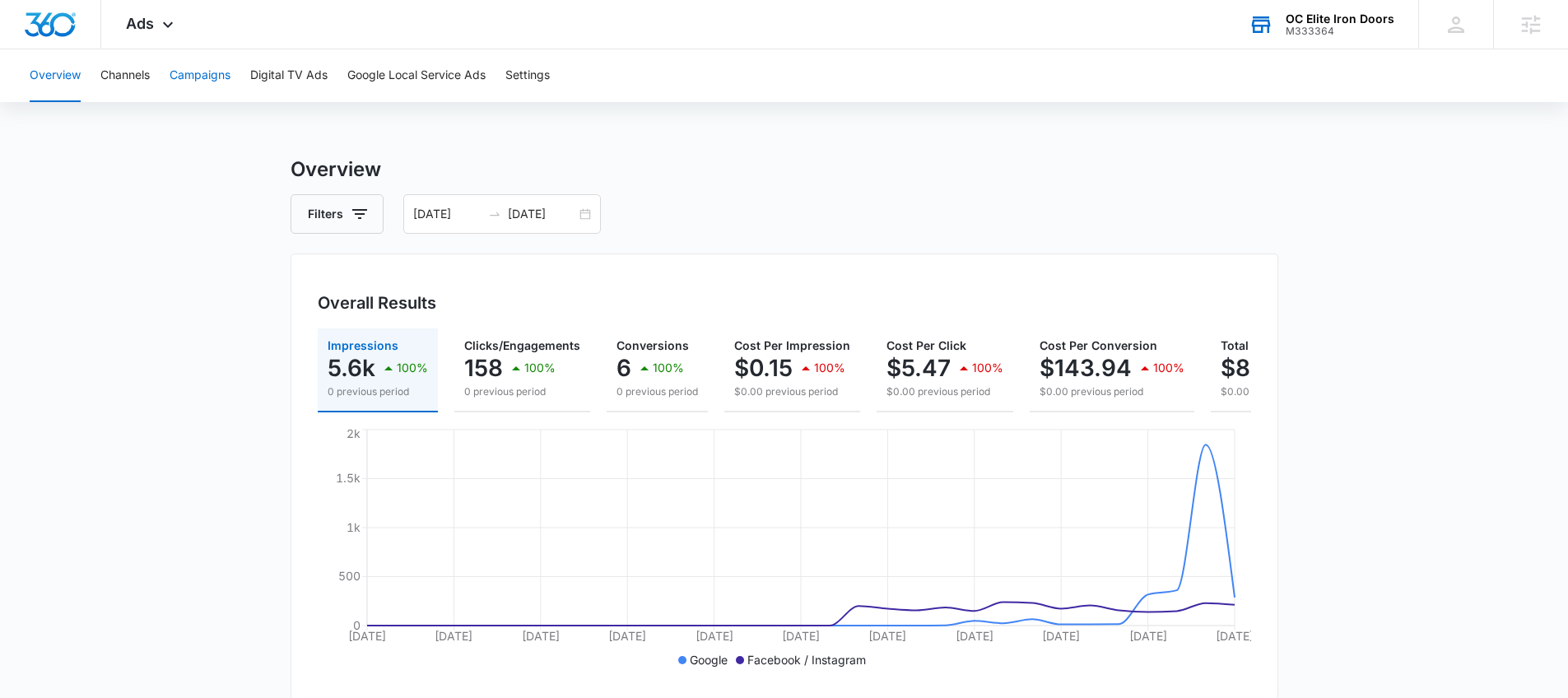
click at [196, 78] on button "Campaigns" at bounding box center [200, 75] width 61 height 53
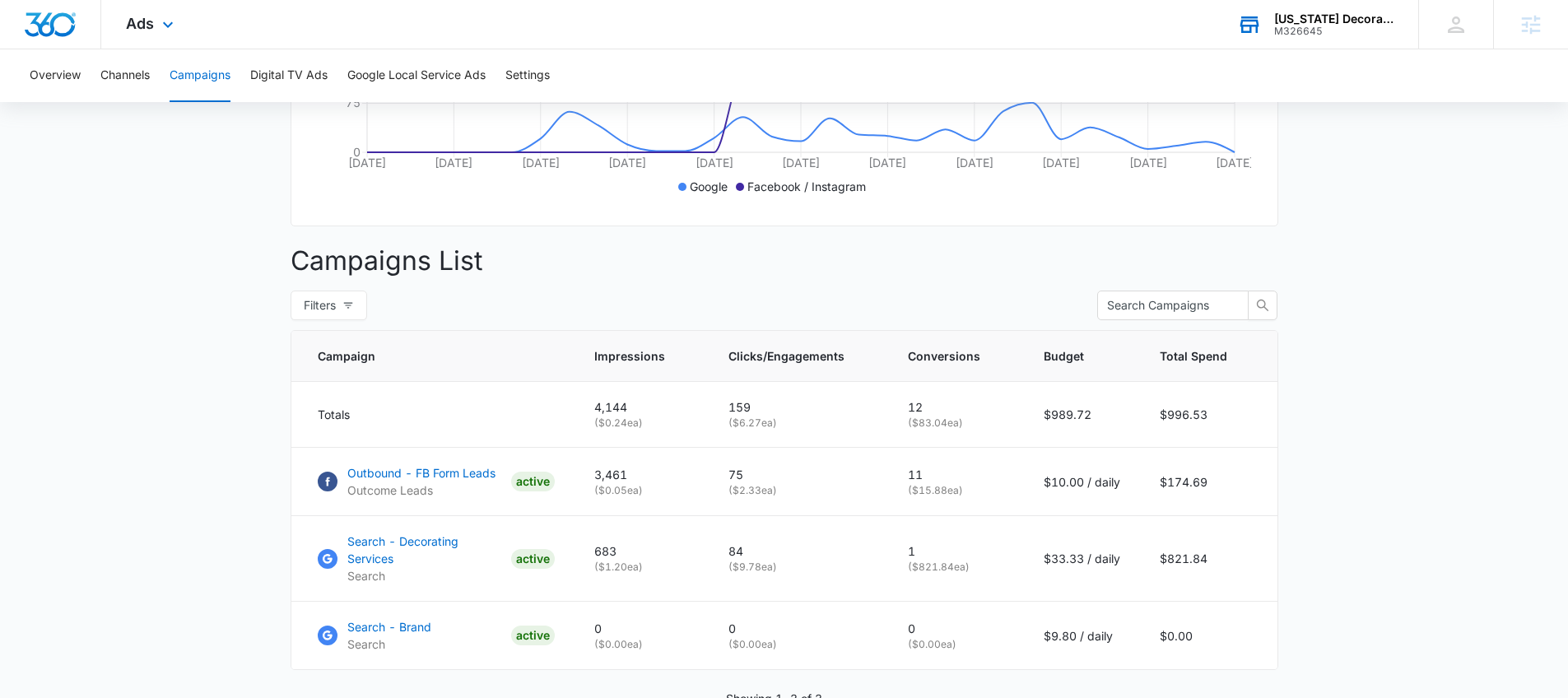
click at [1293, 26] on div "M326645" at bounding box center [1333, 31] width 120 height 11
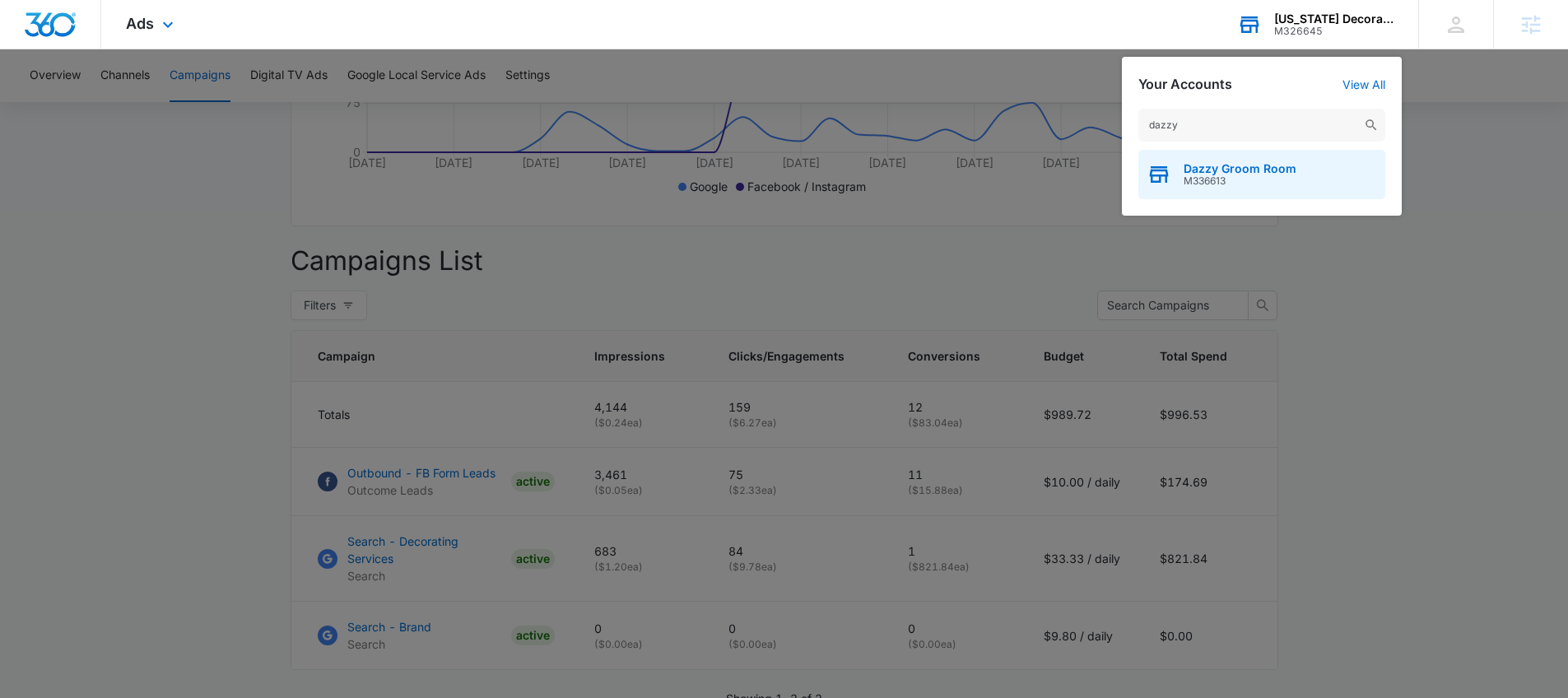
type input "dazzy"
click at [1273, 171] on span "Dazzy Groom Room" at bounding box center [1240, 169] width 113 height 13
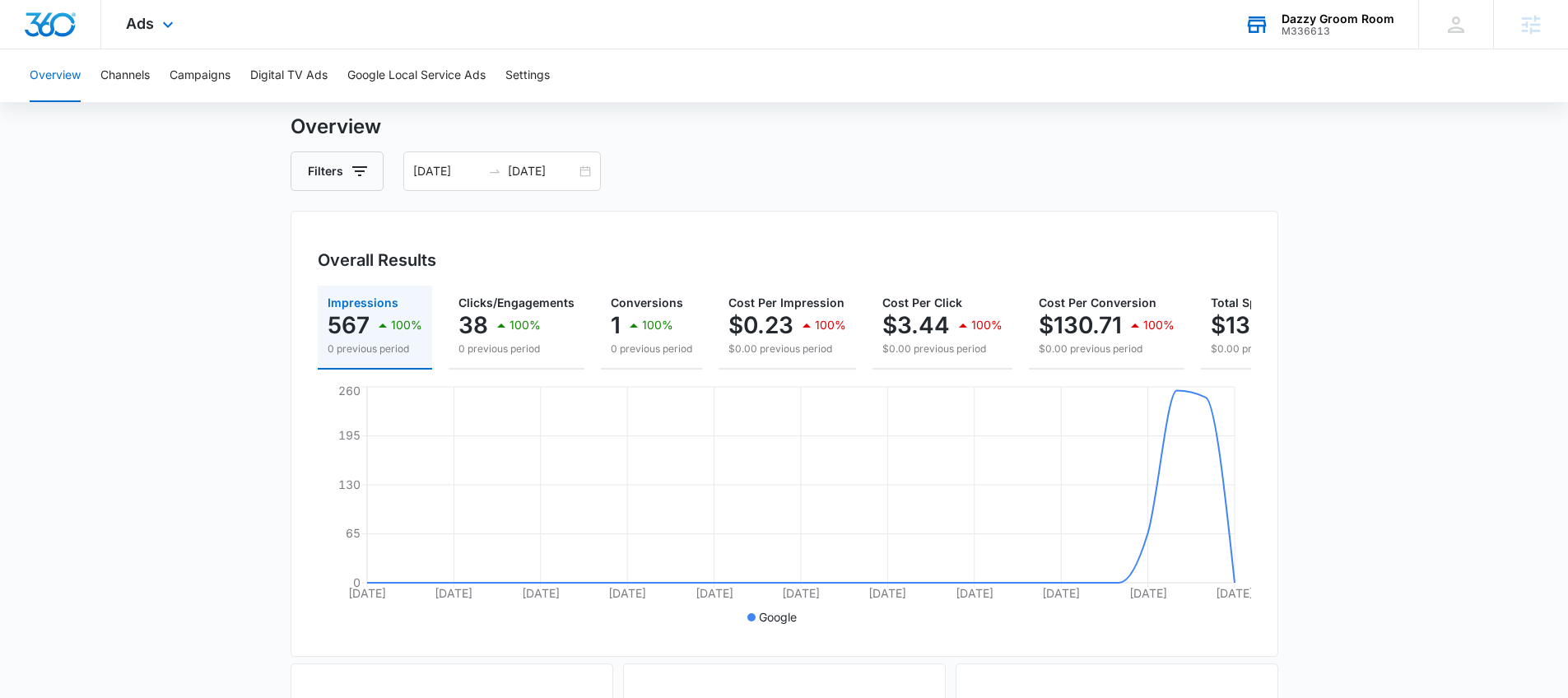
scroll to position [3, 0]
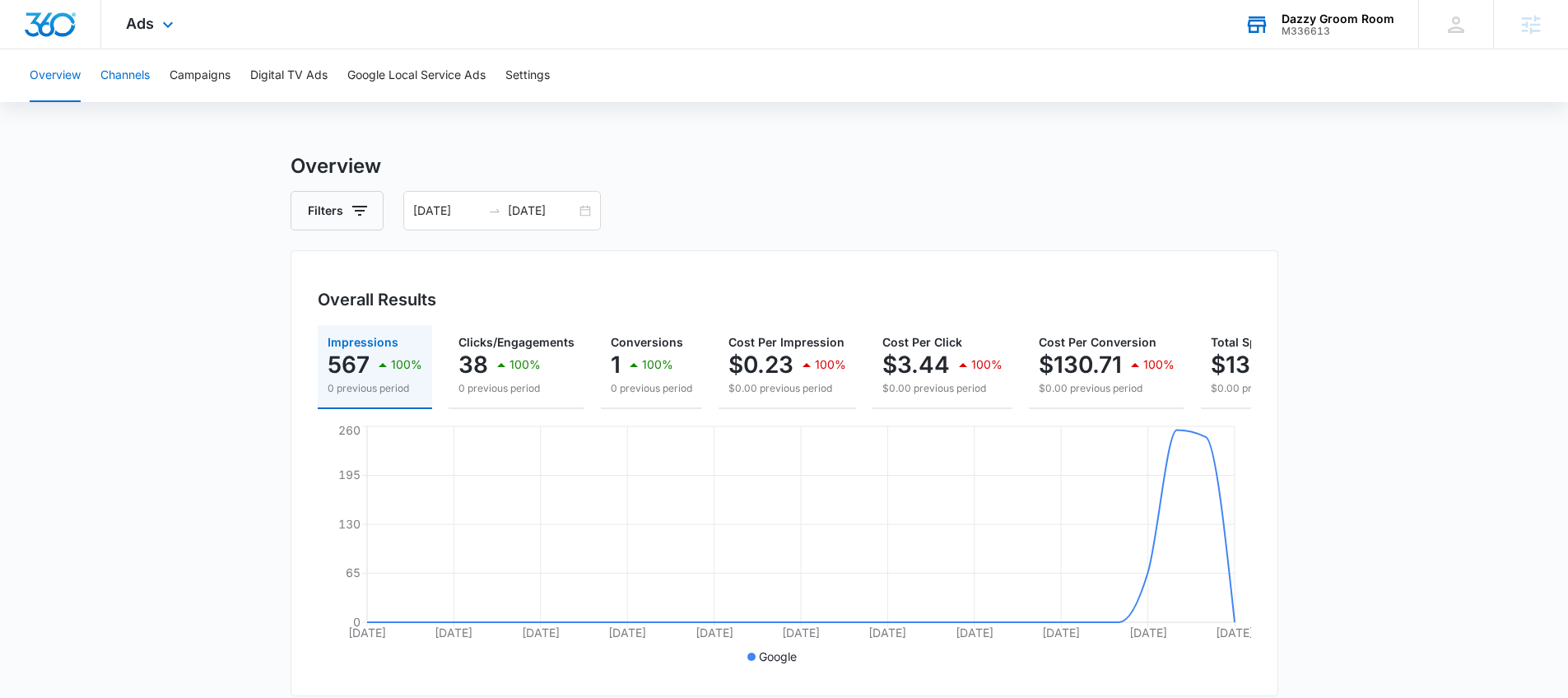
click at [125, 61] on button "Channels" at bounding box center [125, 75] width 49 height 53
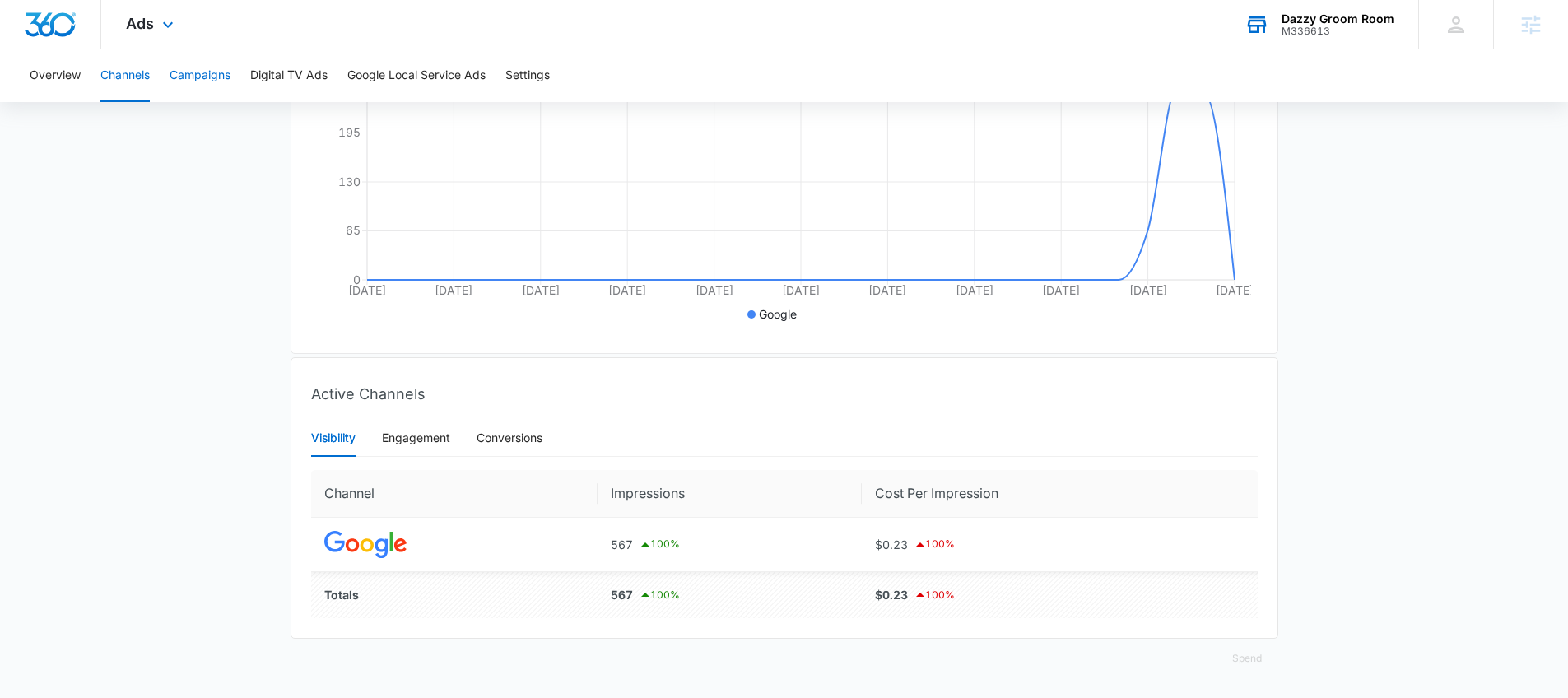
click at [186, 75] on button "Campaigns" at bounding box center [200, 75] width 61 height 53
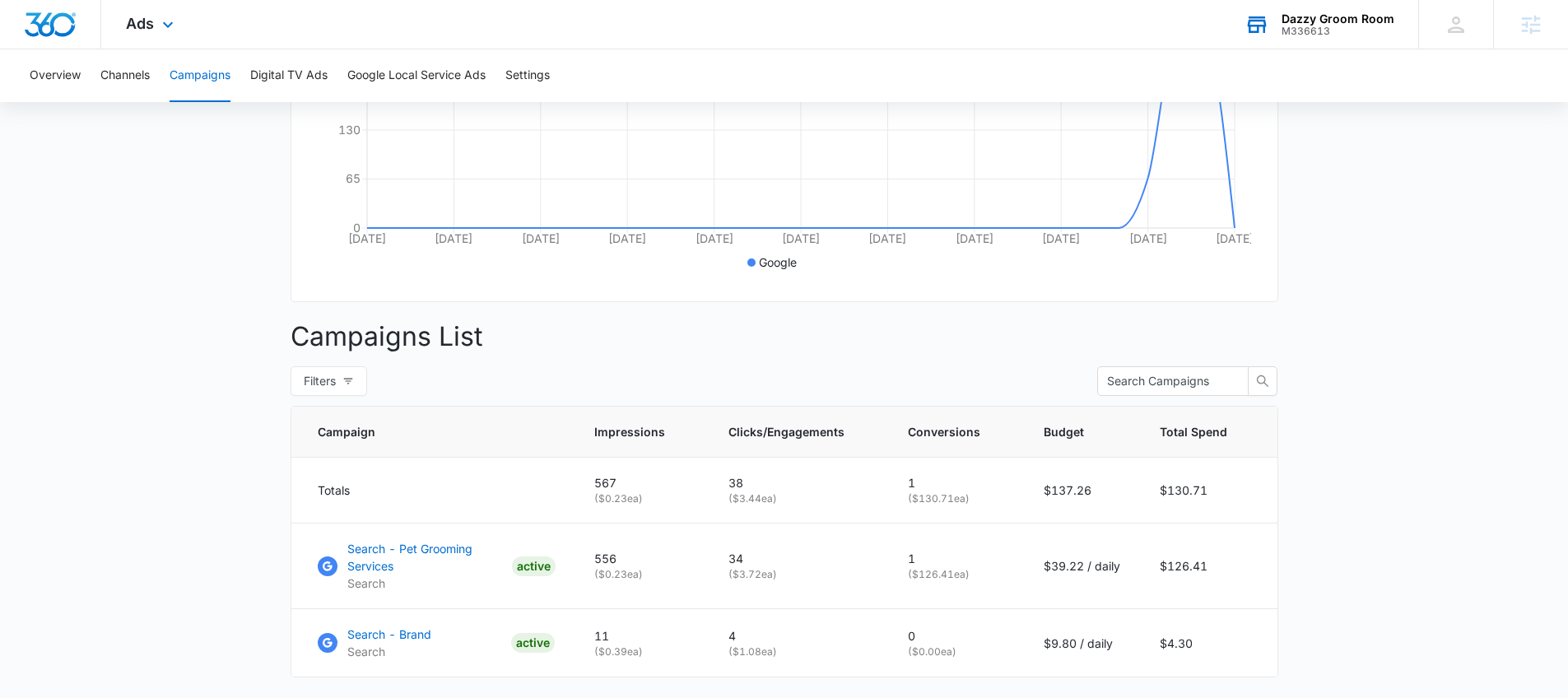
scroll to position [506, 0]
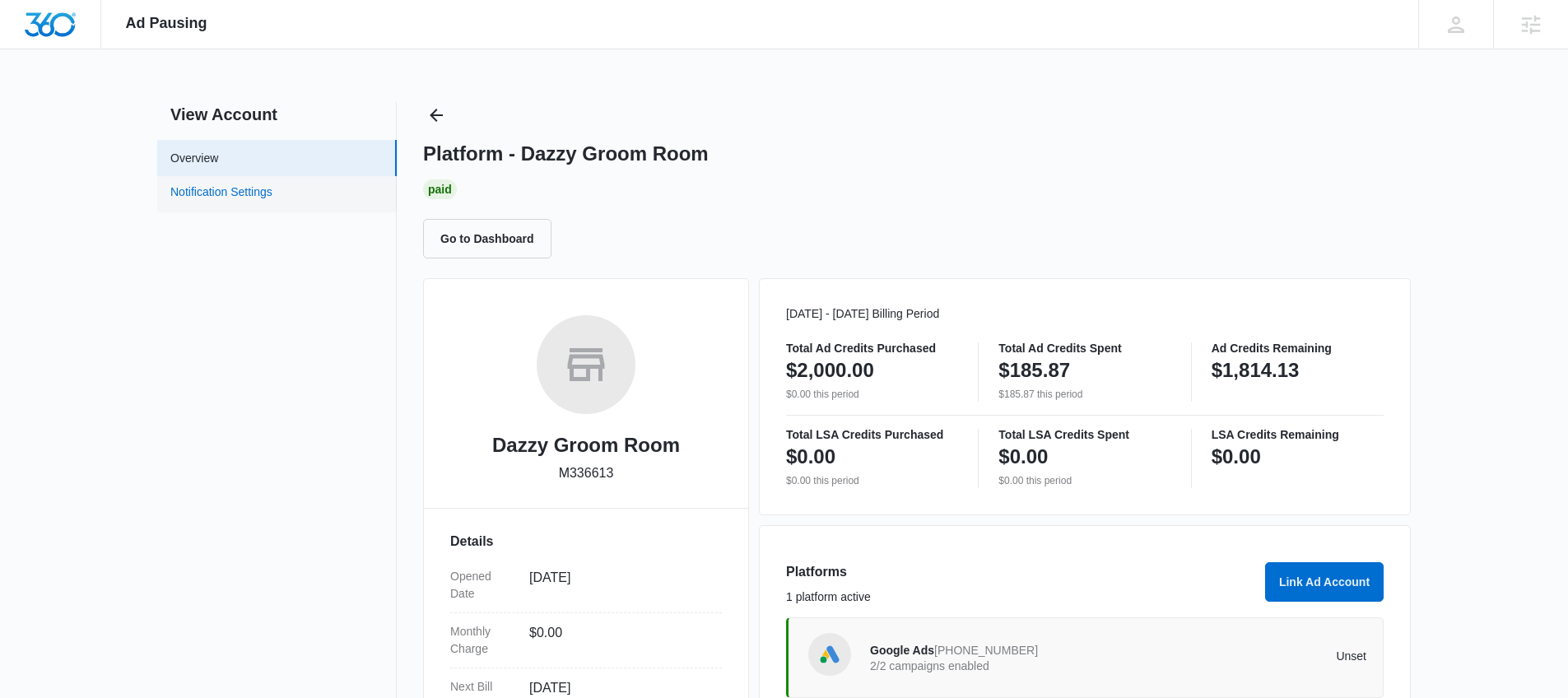
click at [255, 192] on link "Notification Settings" at bounding box center [222, 194] width 102 height 22
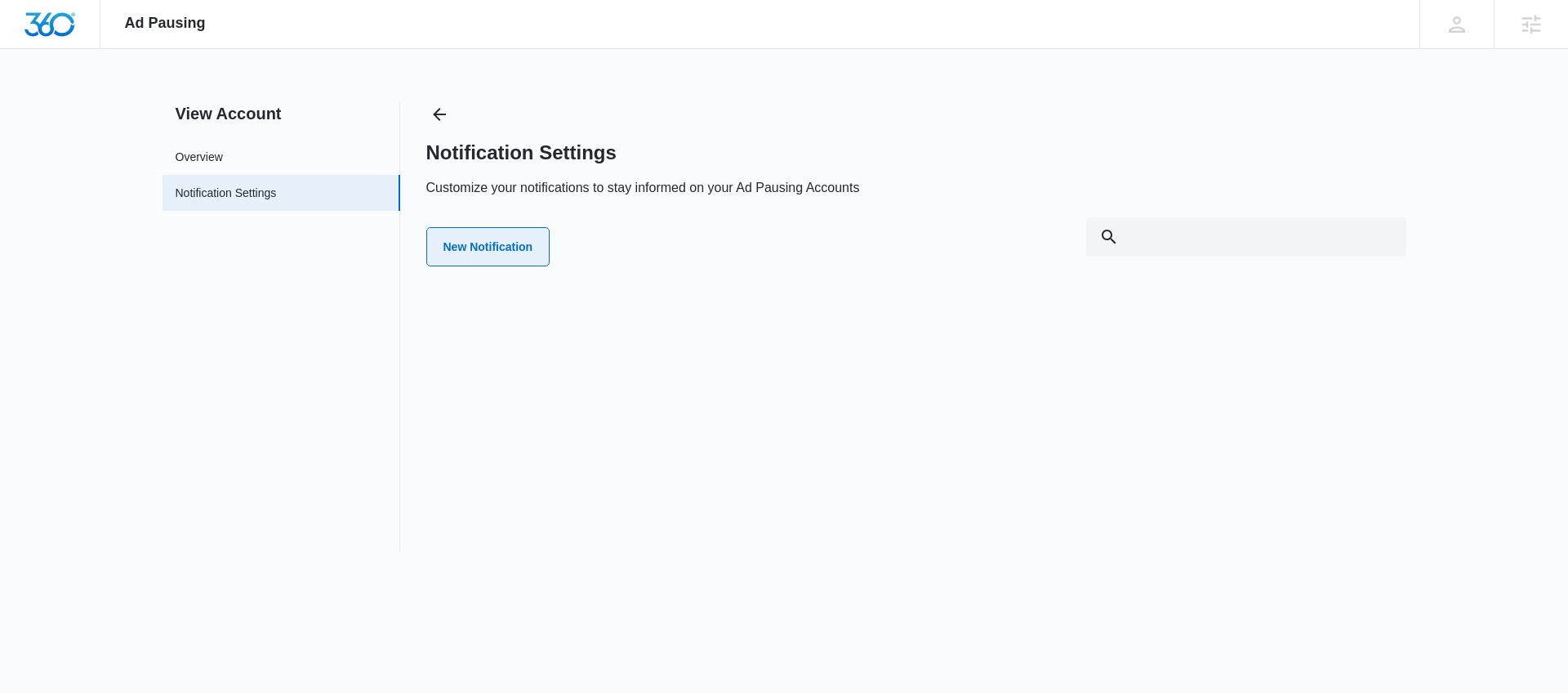
click at [469, 228] on button "New Notification" at bounding box center [488, 246] width 125 height 39
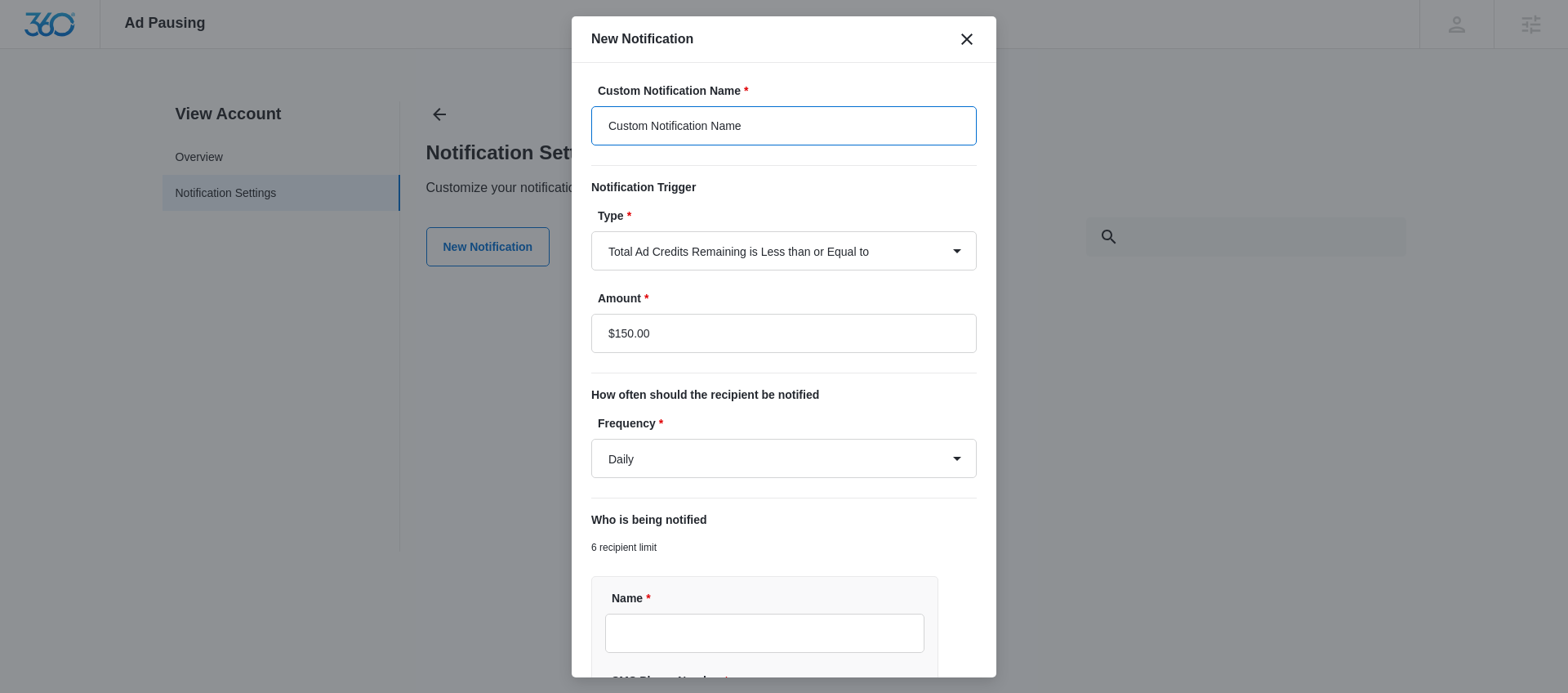
click at [817, 110] on input "Custom Notification Name" at bounding box center [784, 125] width 386 height 39
click at [815, 110] on input "Custom Notification Name" at bounding box center [784, 125] width 386 height 39
click at [818, 109] on input "Custom Notification Name" at bounding box center [784, 125] width 386 height 39
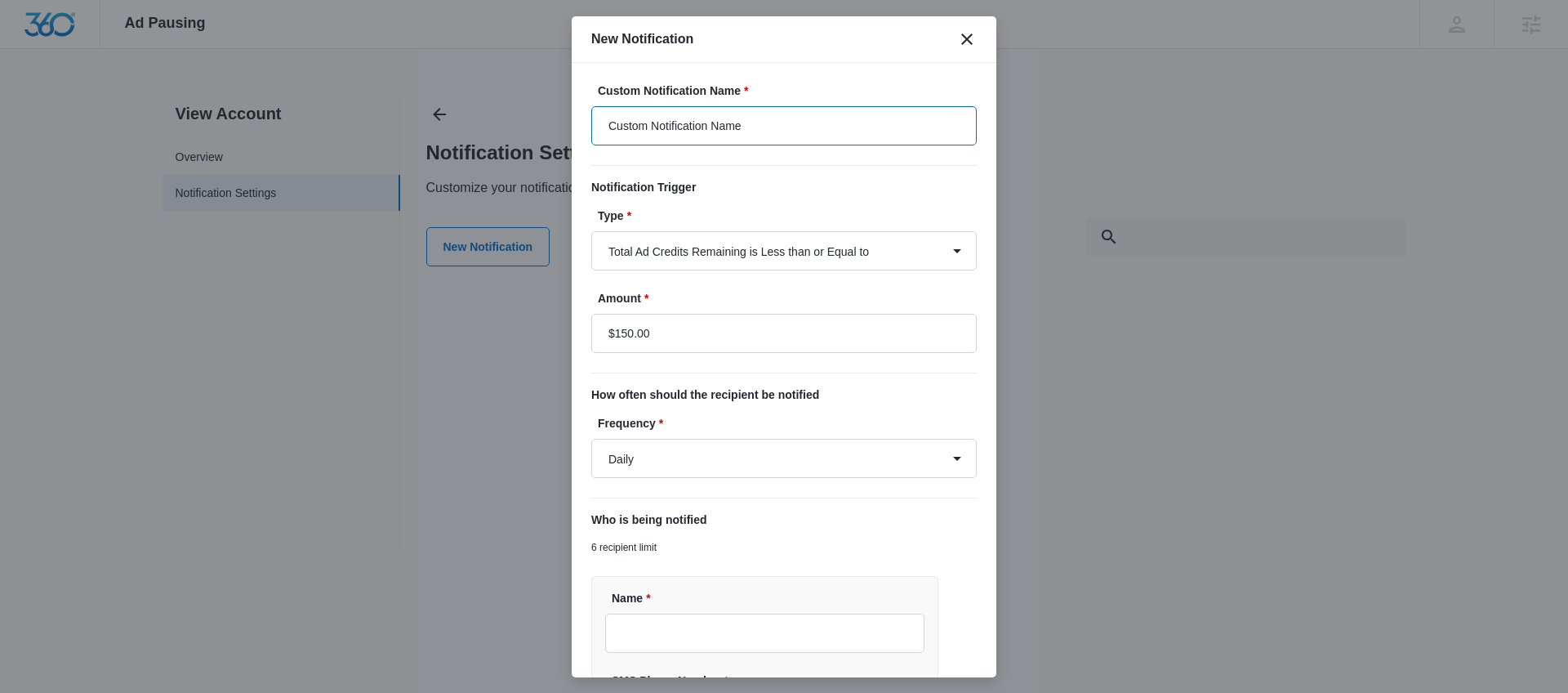
click at [815, 117] on input "Custom Notification Name" at bounding box center [784, 125] width 386 height 39
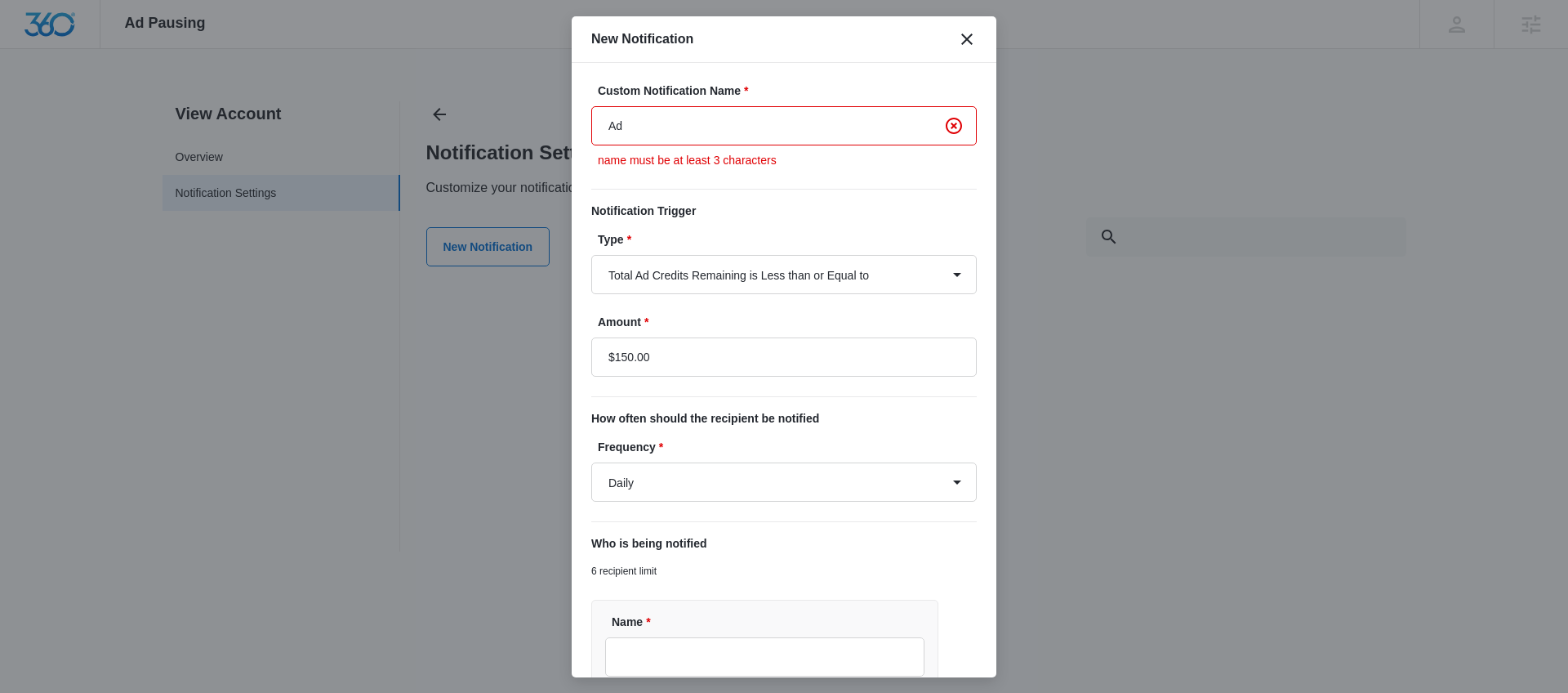
type input "Ad budget is running low!"
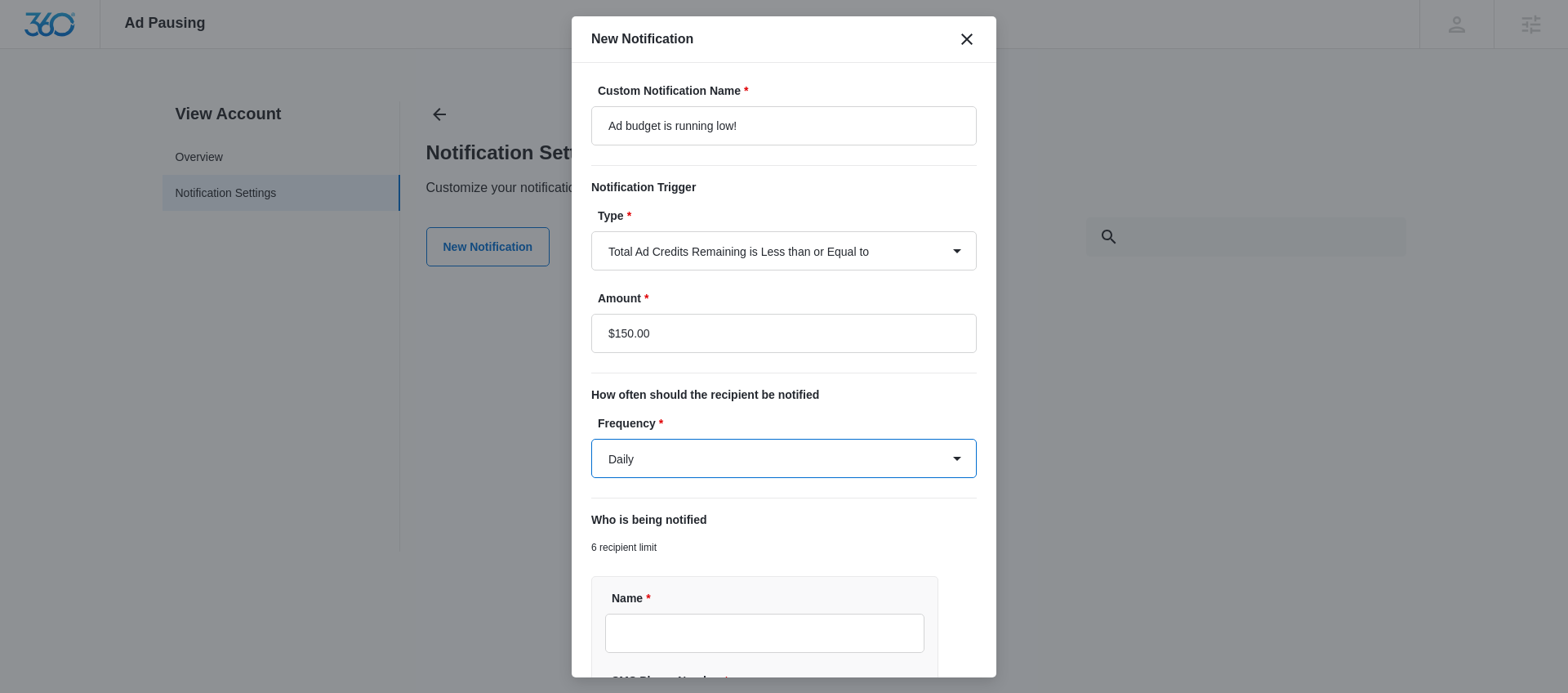
click at [883, 455] on select "Daily Every Time" at bounding box center [784, 458] width 386 height 39
select select "every_time"
click at [592, 438] on select "Daily Every Time" at bounding box center [784, 458] width 386 height 39
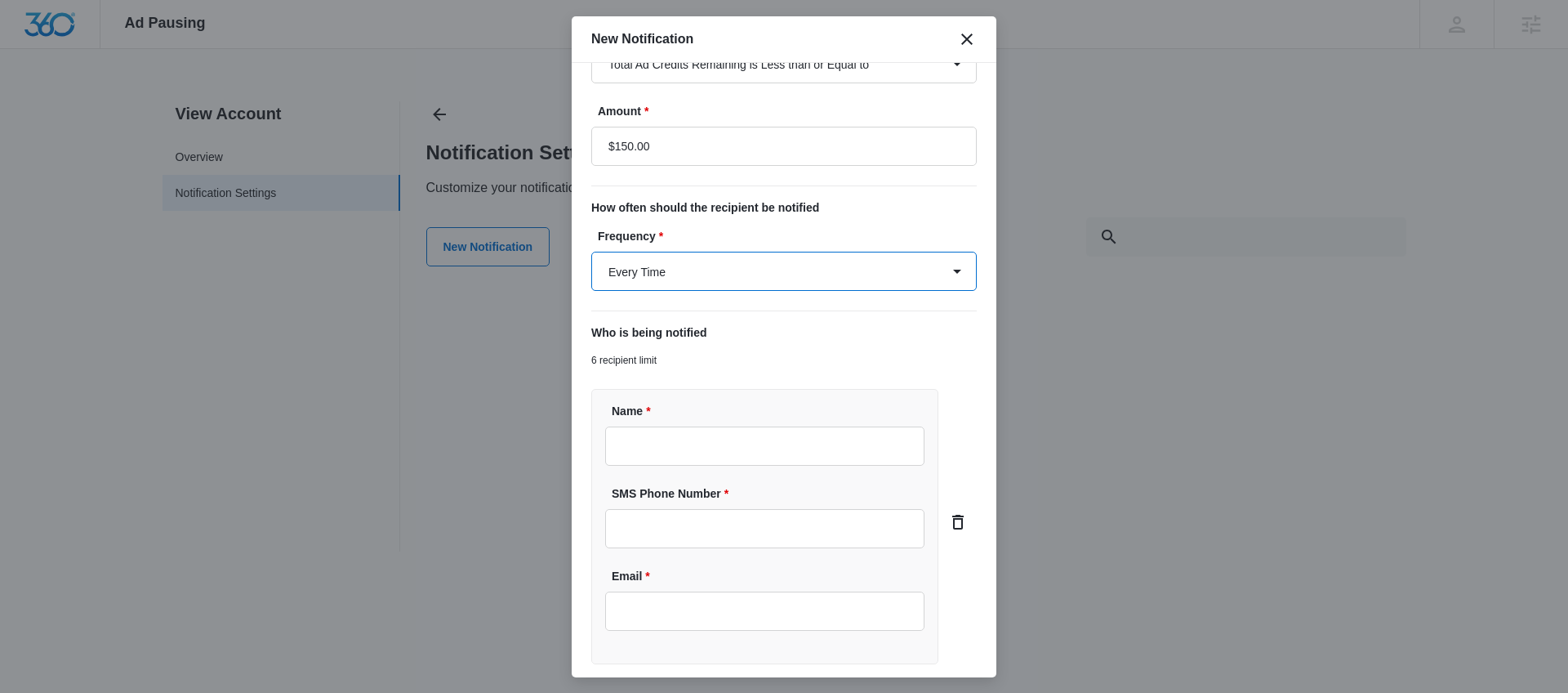
scroll to position [298, 0]
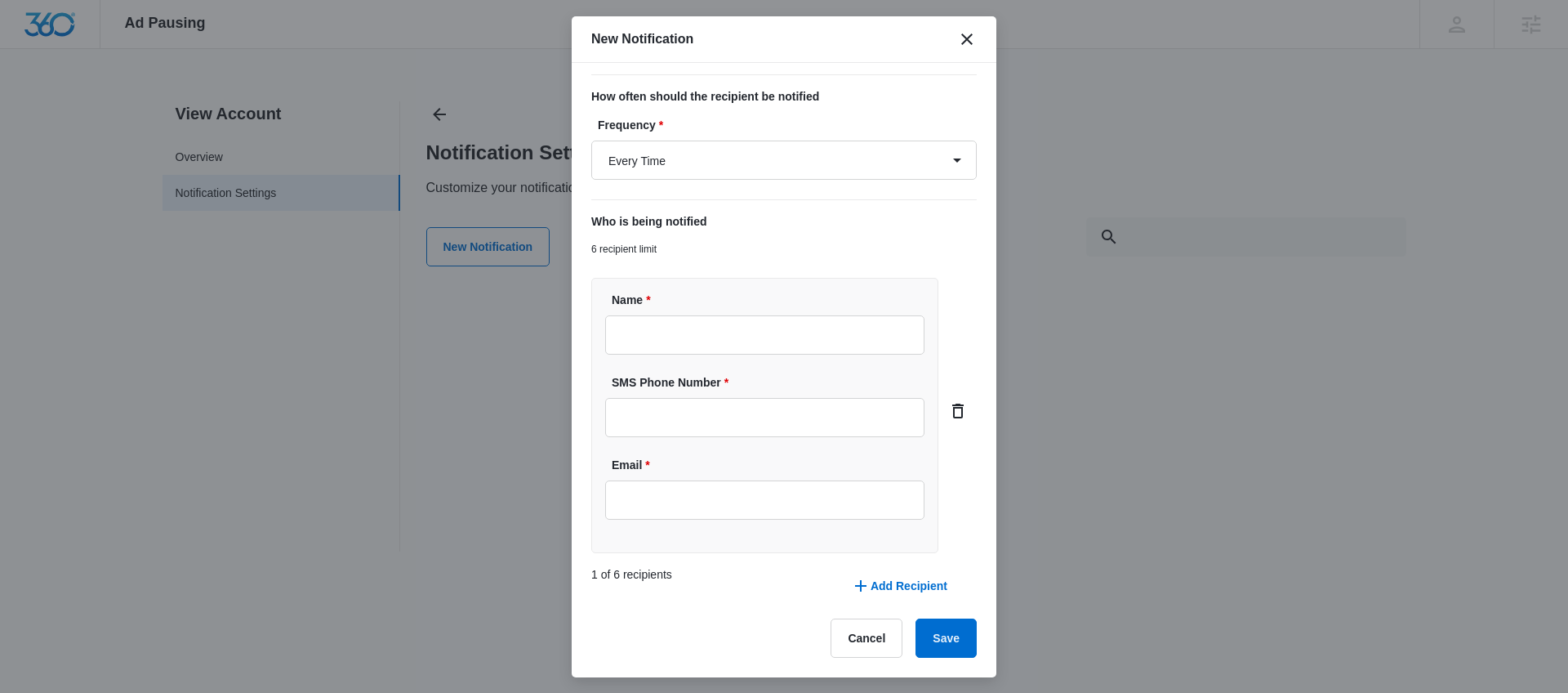
click at [752, 289] on div "Name * SMS Phone Number * Email *" at bounding box center [765, 416] width 347 height 275
click at [763, 332] on input "Name *" at bounding box center [764, 335] width 319 height 39
type input "[PERSON_NAME]"
click at [797, 501] on input "Email *" at bounding box center [764, 500] width 319 height 39
type input "[EMAIL_ADDRESS][DOMAIN_NAME]"
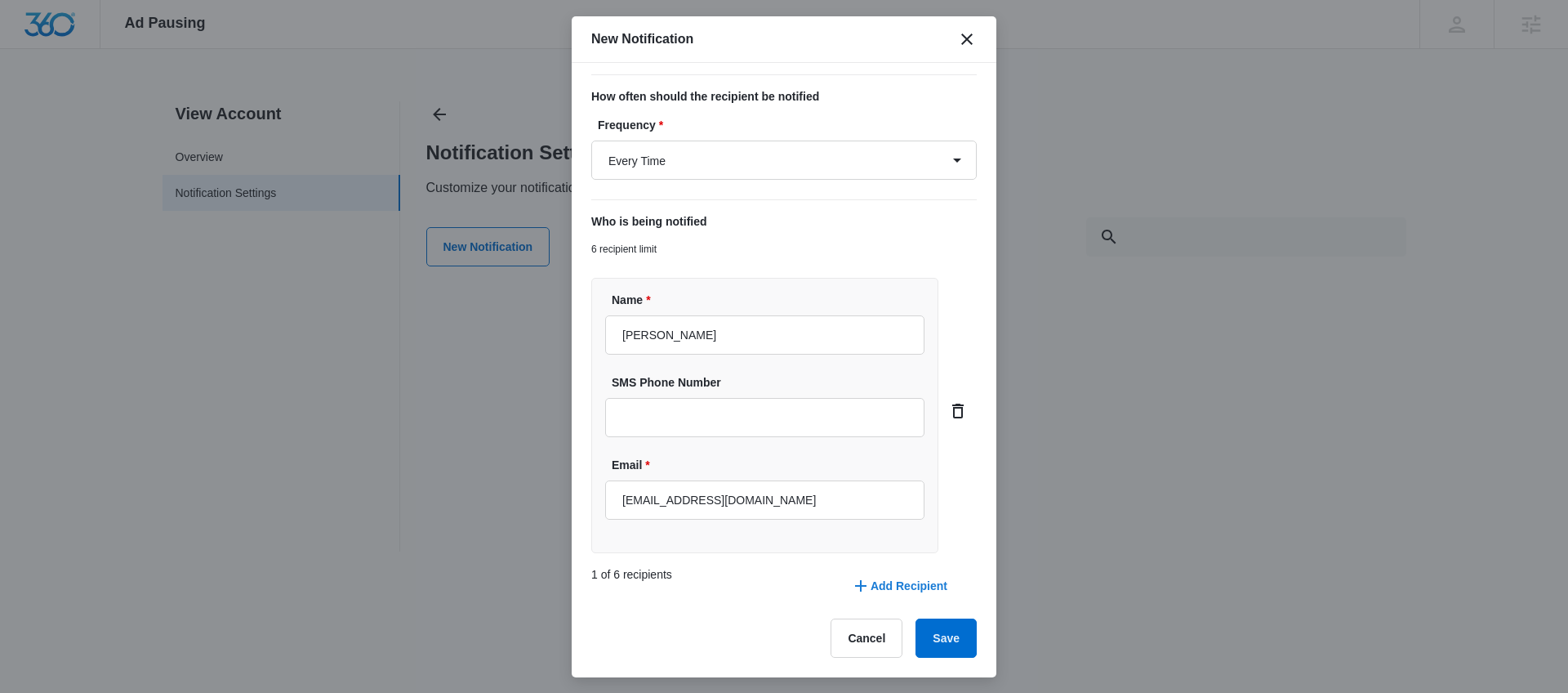
click at [886, 585] on button "Add Recipient" at bounding box center [899, 586] width 129 height 39
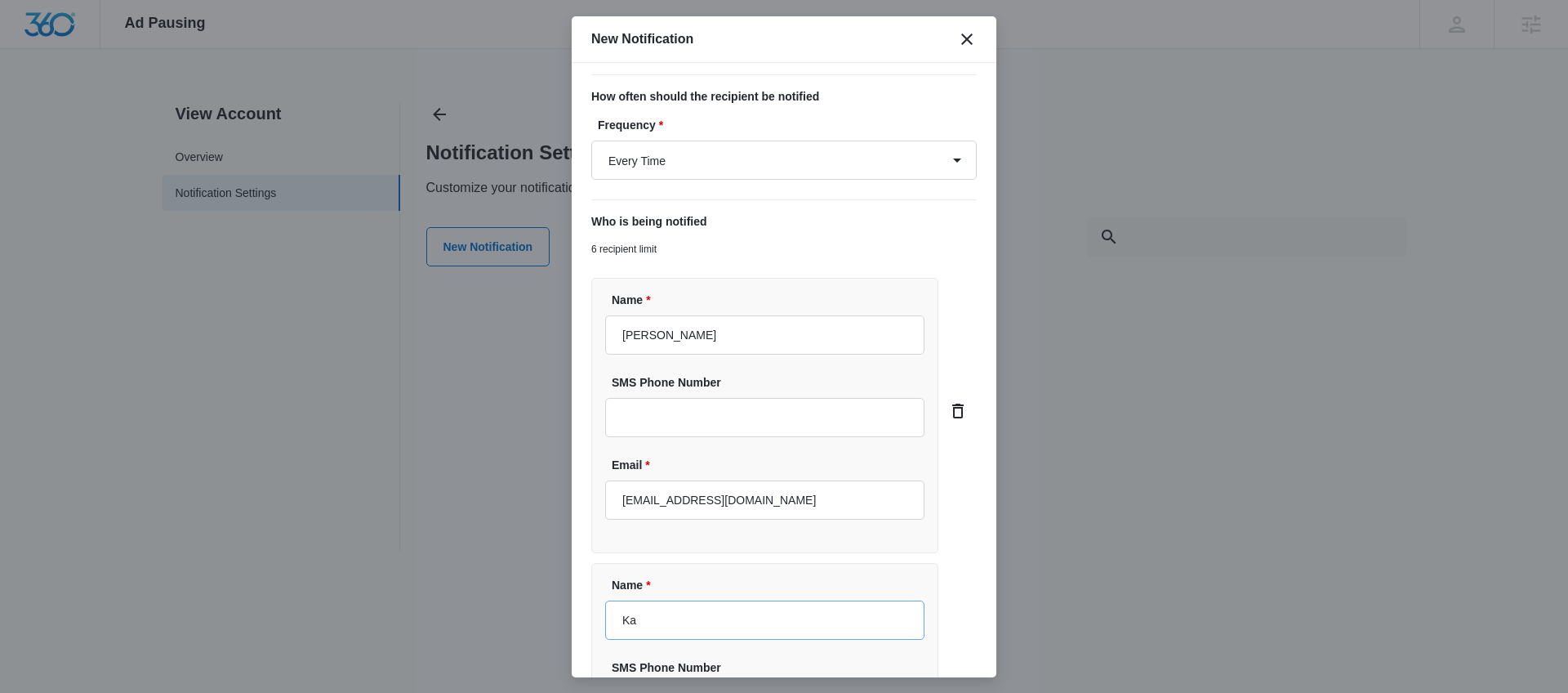
type input "[PERSON_NAME]"
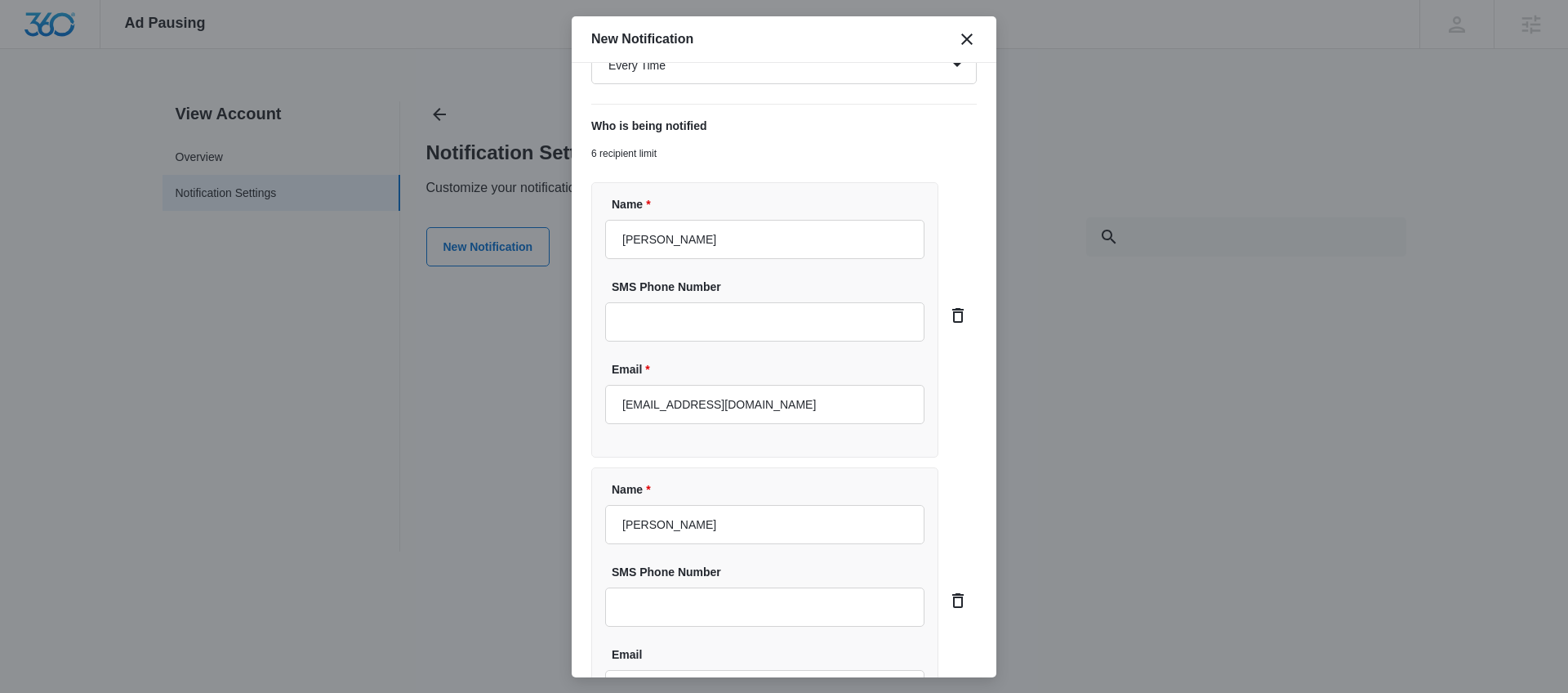
scroll to position [583, 0]
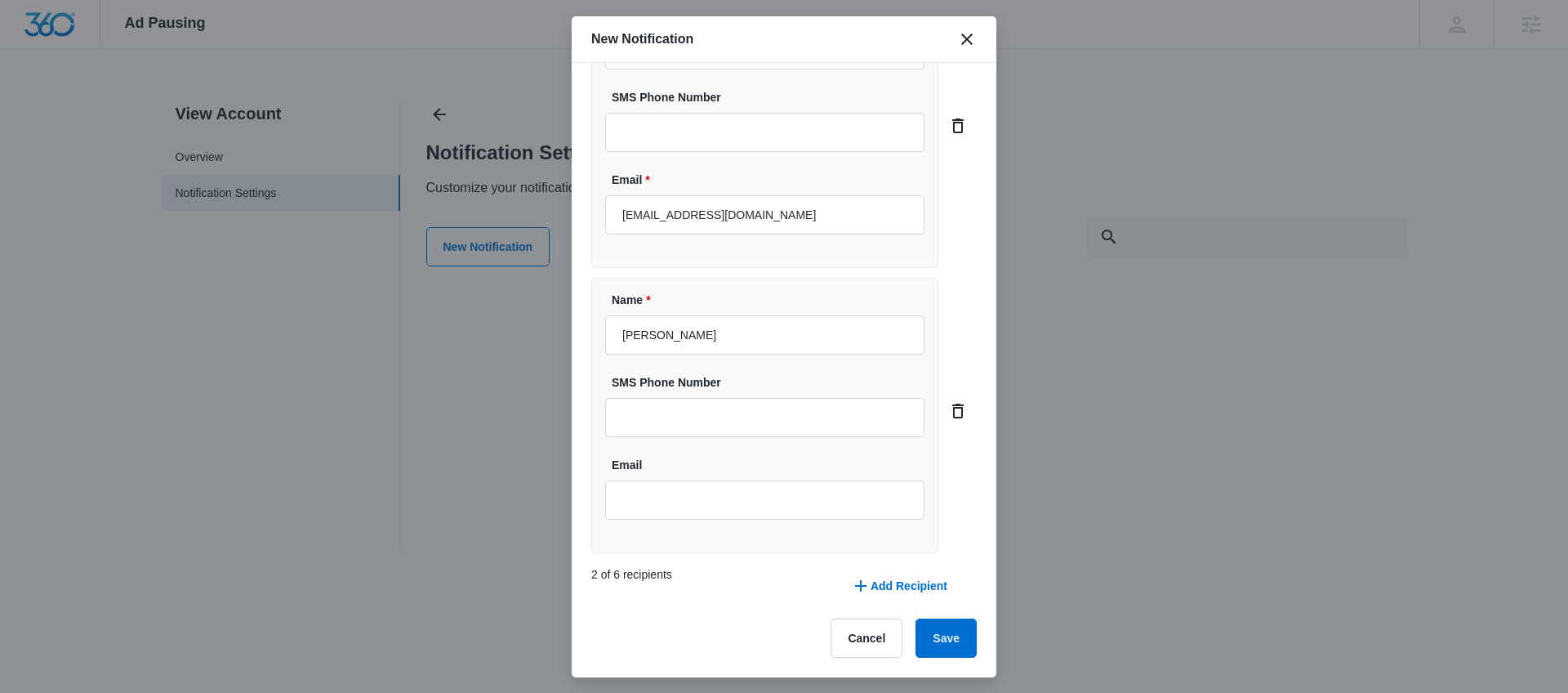
click at [722, 524] on div "Name * [PERSON_NAME] SMS Phone Number Email" at bounding box center [765, 416] width 347 height 275
click at [745, 502] on input "Email" at bounding box center [764, 500] width 319 height 39
type input "[EMAIL_ADDRESS][PERSON_NAME][DOMAIN_NAME]"
click at [964, 633] on div "Custom Notification Name * Ad budget is running low! Notification Trigger Type …" at bounding box center [784, 370] width 425 height 614
click at [961, 637] on button "Save" at bounding box center [945, 638] width 61 height 39
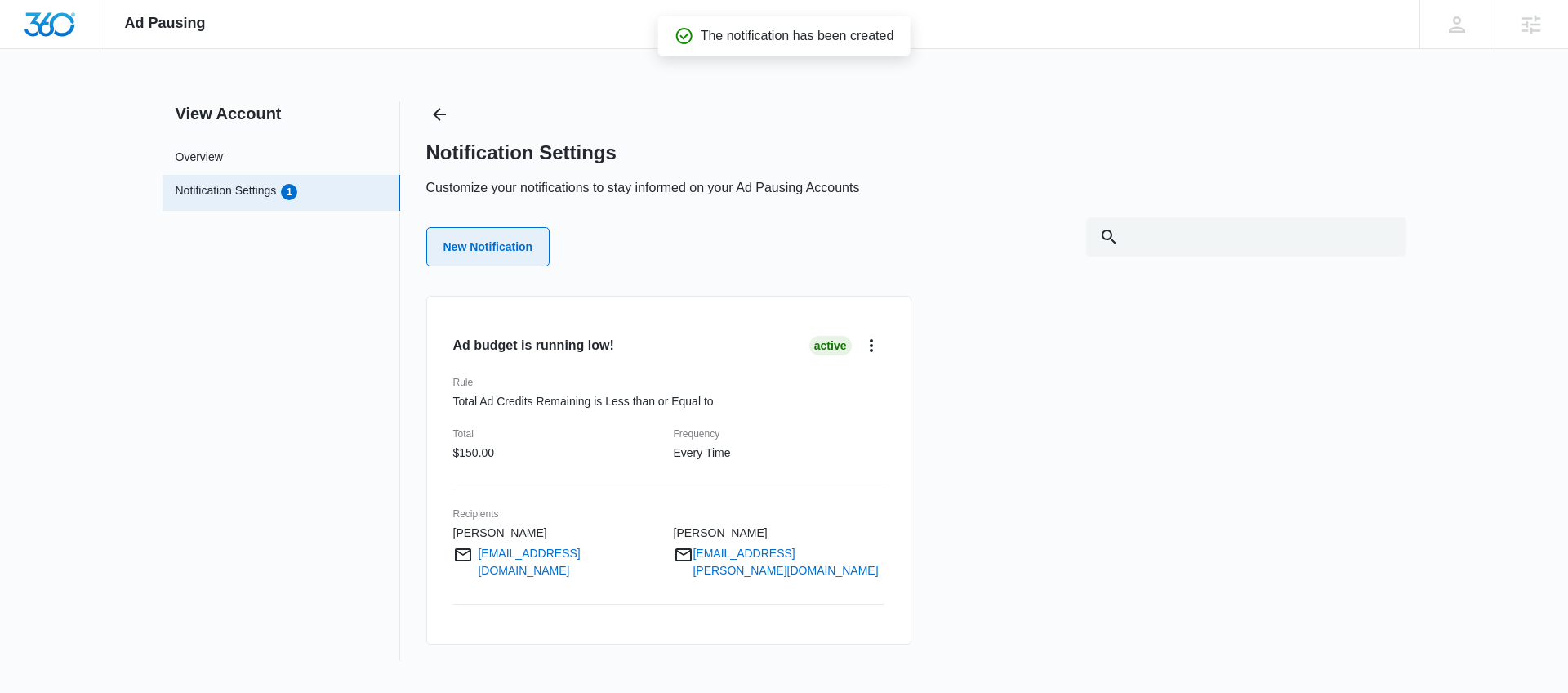
click at [490, 260] on button "New Notification" at bounding box center [488, 246] width 125 height 39
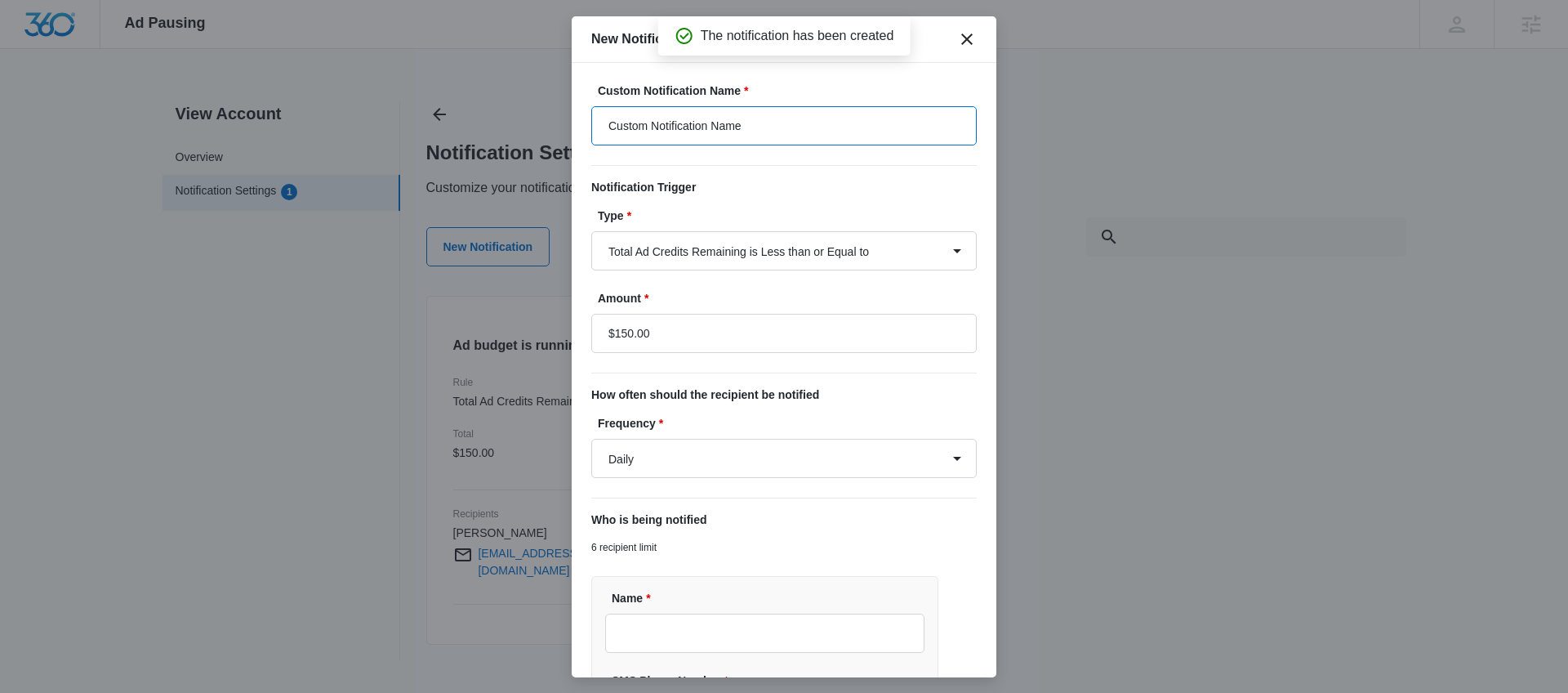
click at [790, 120] on input "Custom Notification Name" at bounding box center [784, 125] width 386 height 39
click at [790, 119] on input "Custom Notification Name" at bounding box center [784, 125] width 386 height 39
type input "Y"
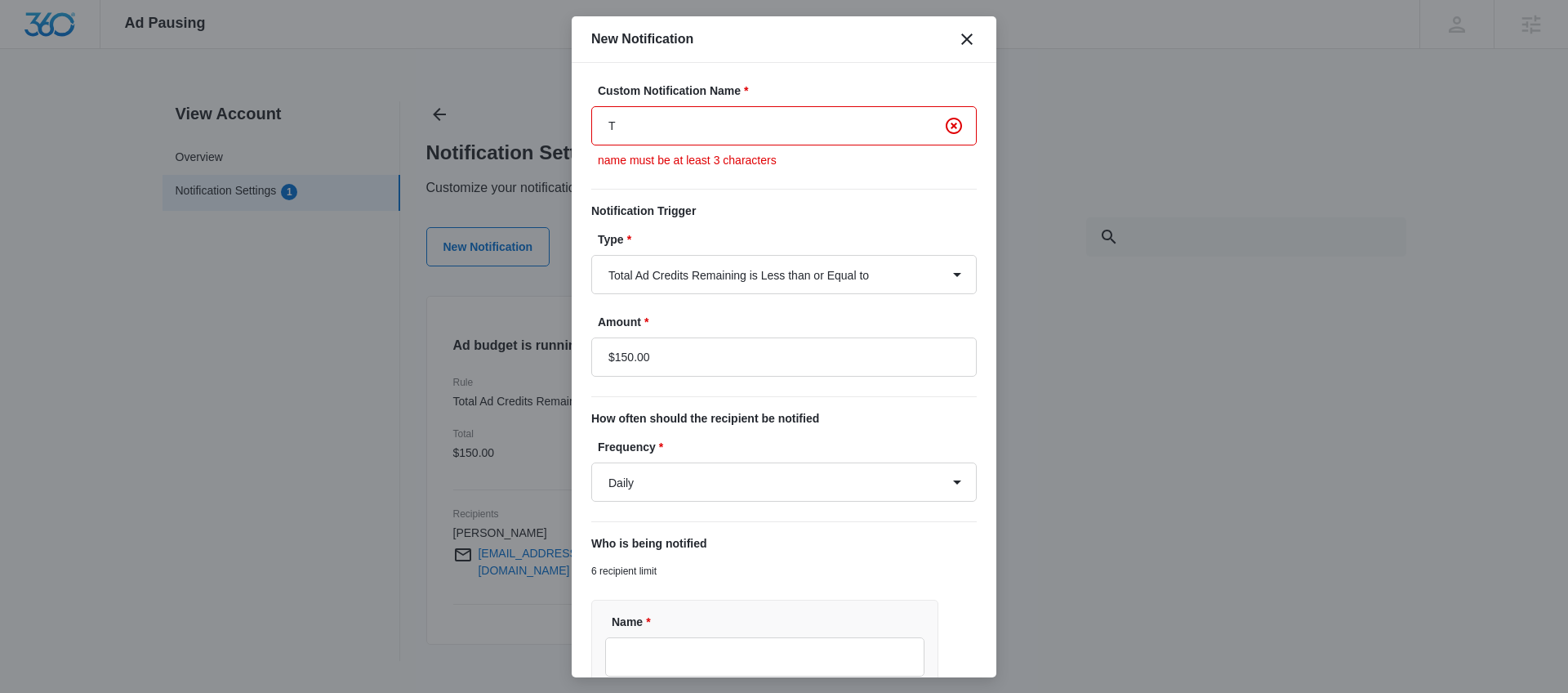
type input "Time to refuel your ads!"
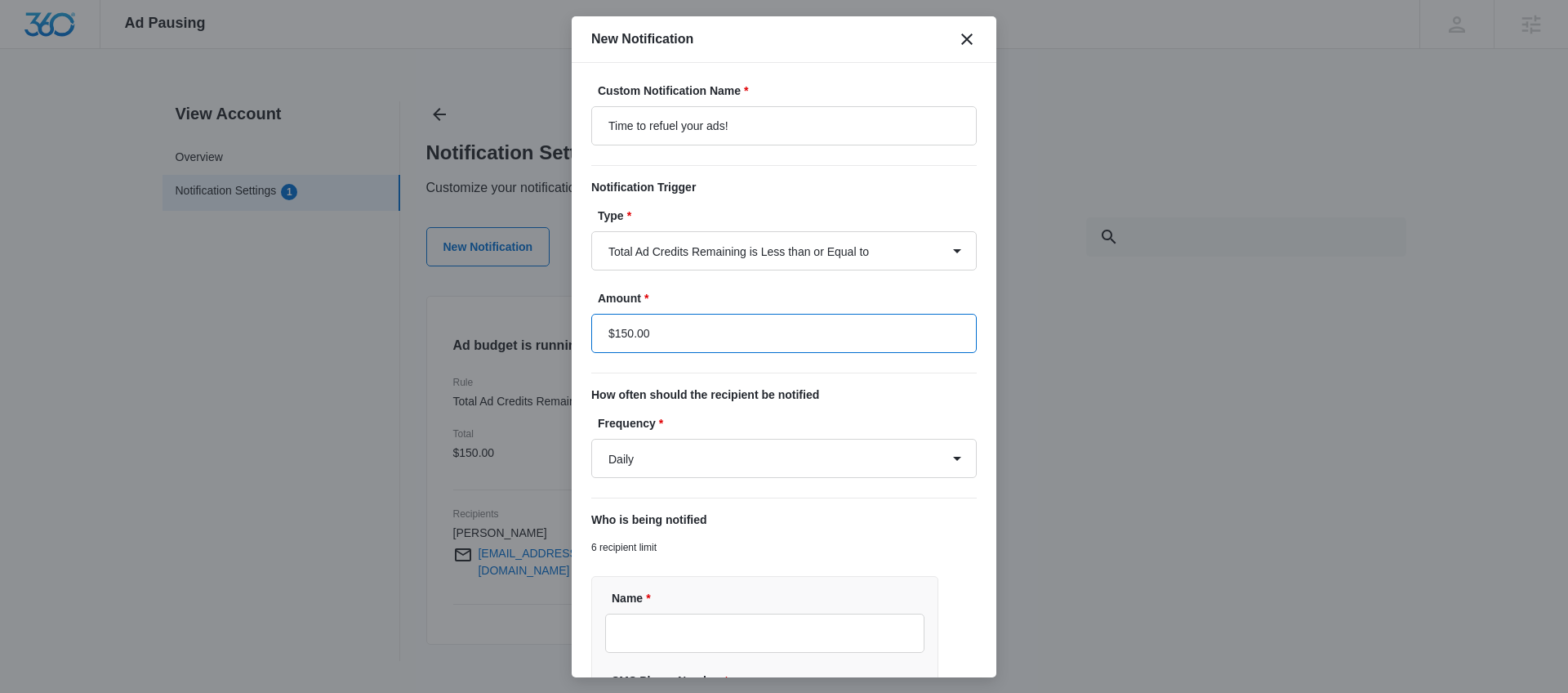
click at [624, 333] on input "$150.00" at bounding box center [784, 333] width 386 height 39
click at [623, 330] on input "$150.00" at bounding box center [784, 333] width 386 height 39
type input "$50.00"
click at [921, 256] on select "Total Ad Credits Remaining is Less than or Equal to Total Ad Spend is Greater t…" at bounding box center [784, 251] width 386 height 39
click at [935, 464] on select "Daily Every Time" at bounding box center [784, 458] width 386 height 39
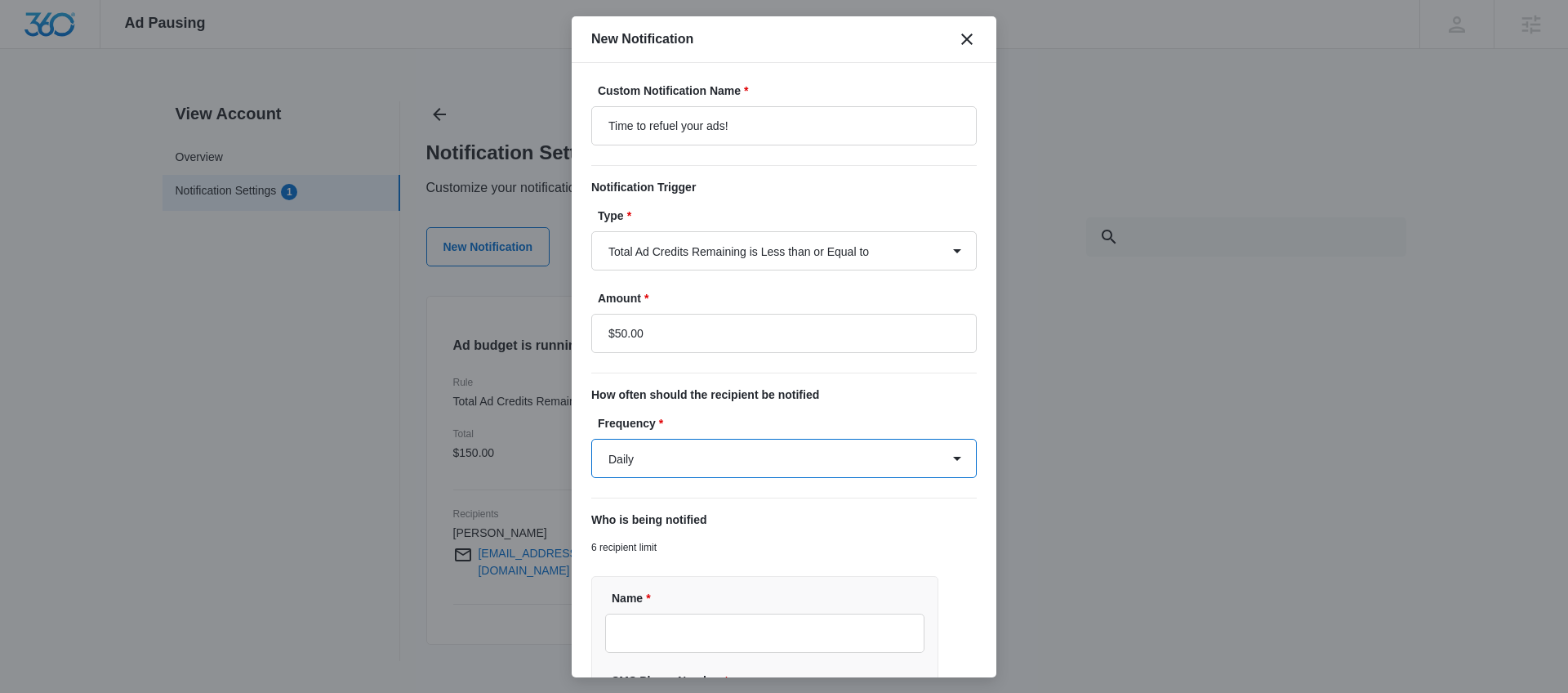
select select "every_time"
click at [592, 438] on select "Daily Every Time" at bounding box center [784, 458] width 386 height 39
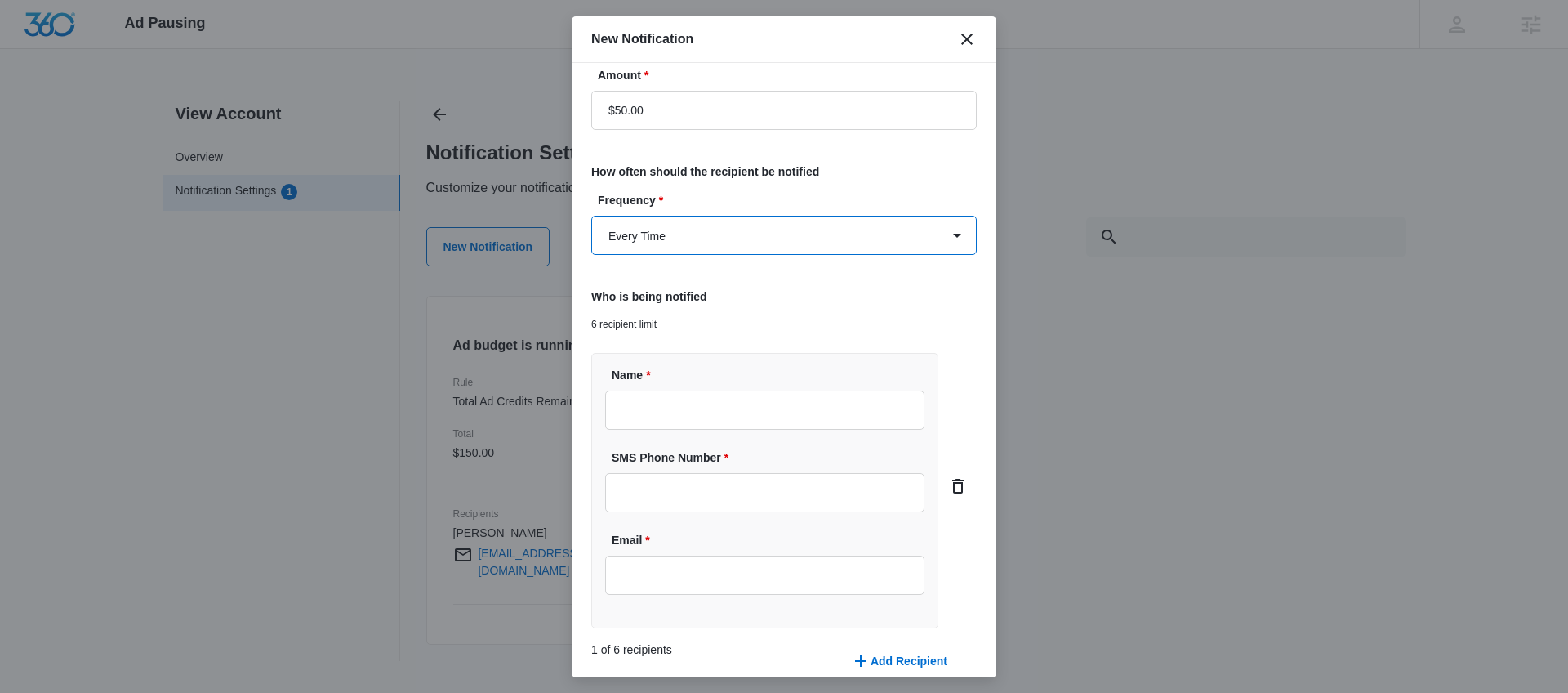
scroll to position [298, 0]
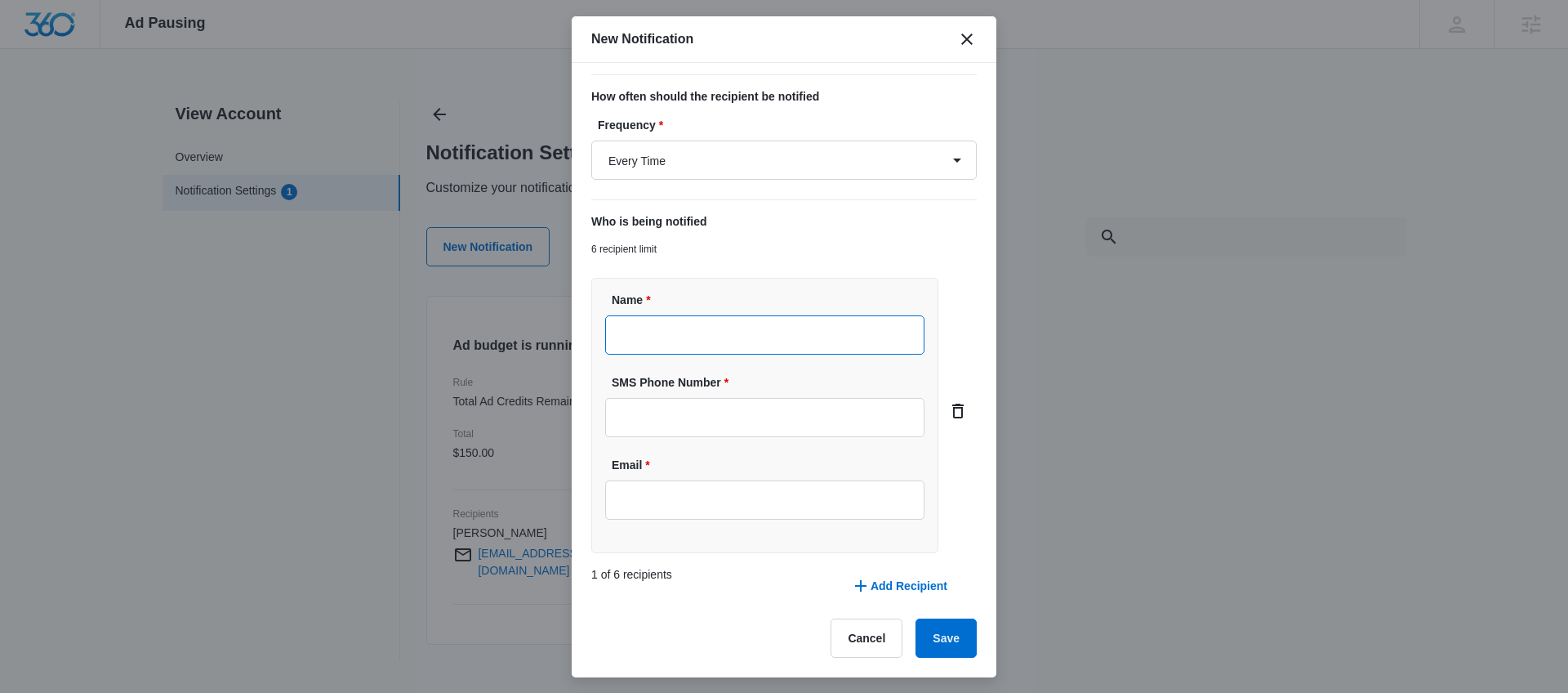
click at [745, 317] on input "Name *" at bounding box center [764, 335] width 319 height 39
type input "[PERSON_NAME]"
click at [792, 513] on input "Email *" at bounding box center [764, 500] width 319 height 39
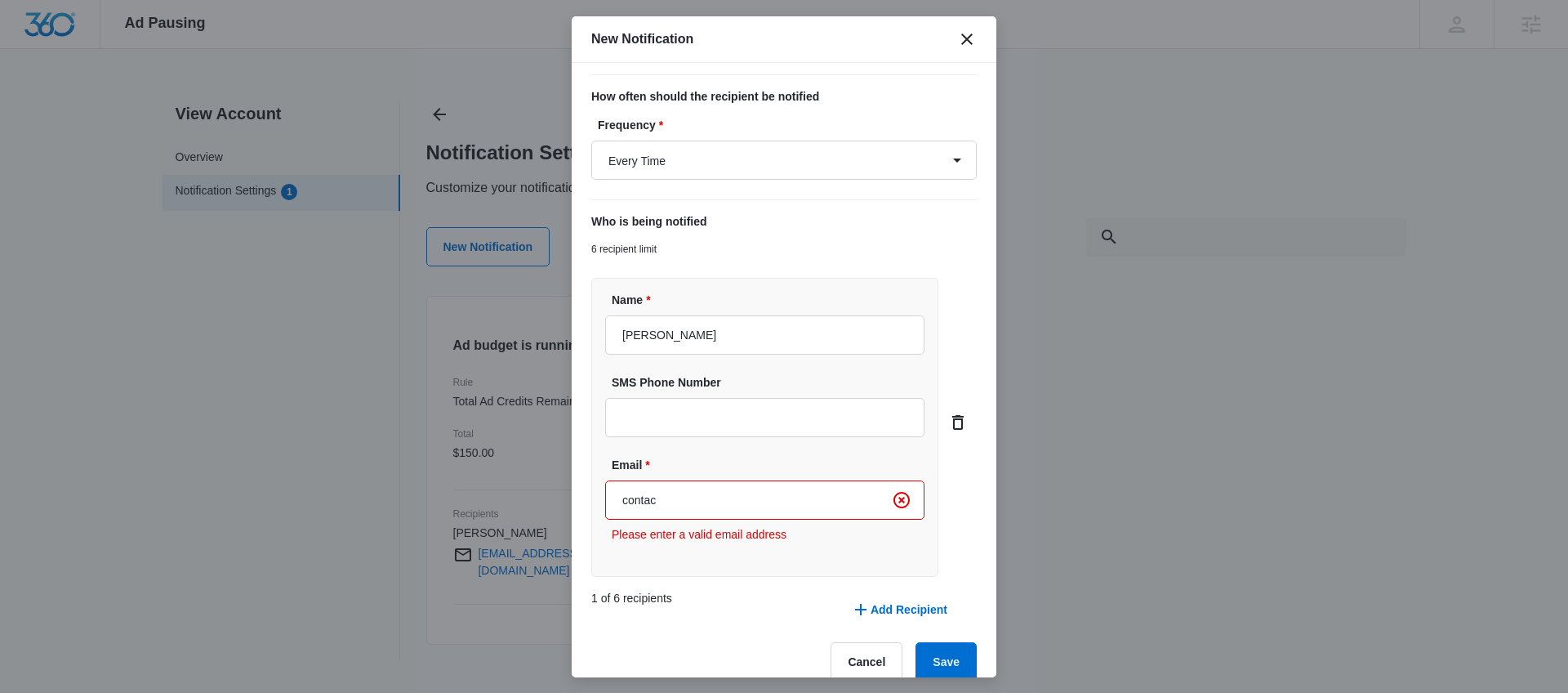
type input "[EMAIL_ADDRESS][DOMAIN_NAME]"
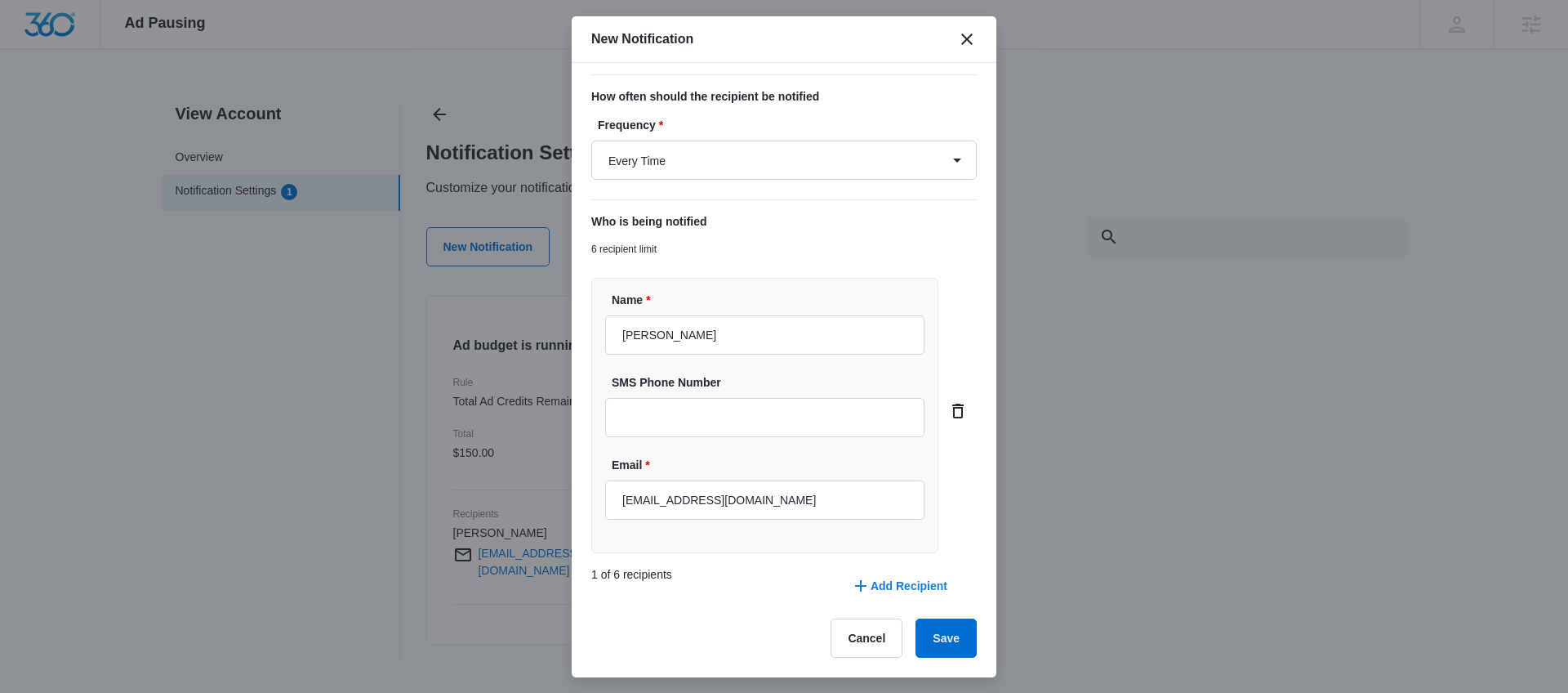
click at [917, 578] on button "Add Recipient" at bounding box center [899, 586] width 129 height 39
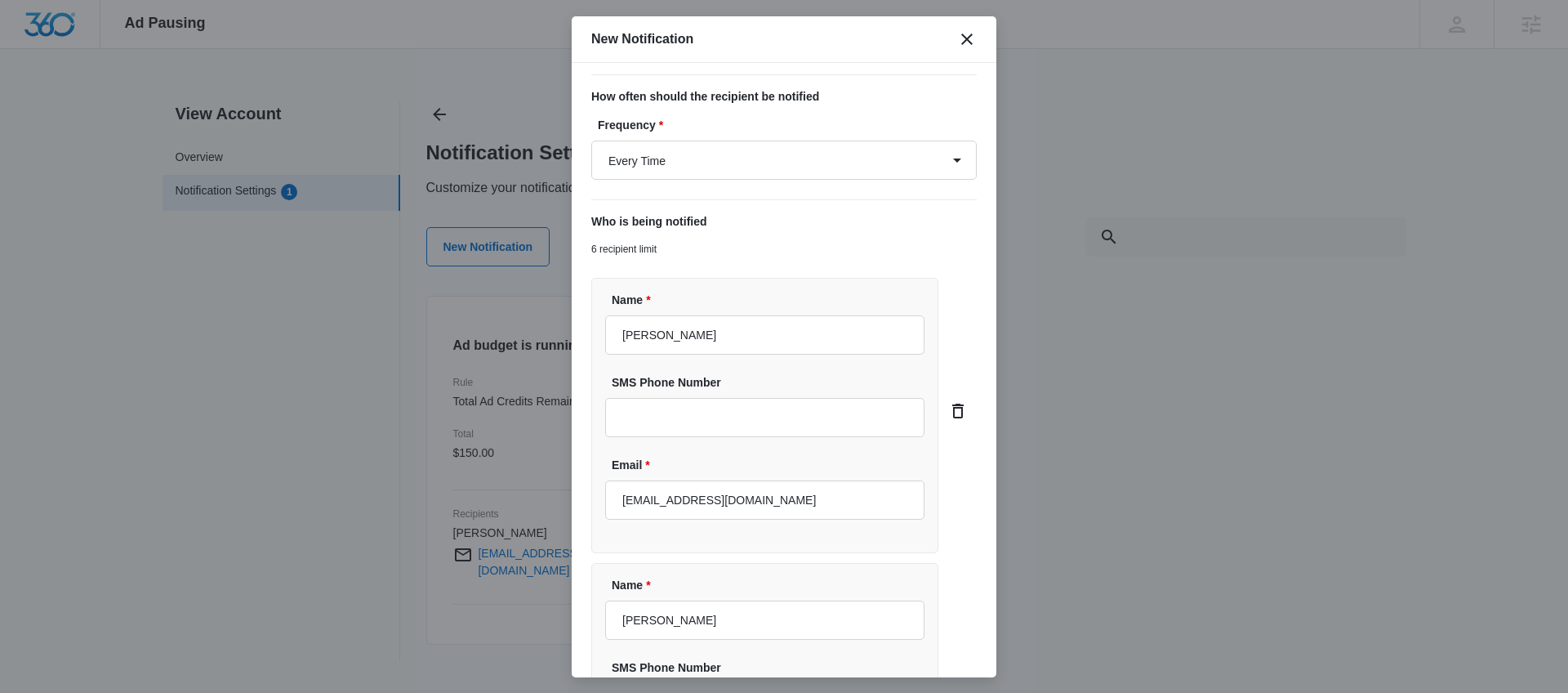
type input "[PERSON_NAME]"
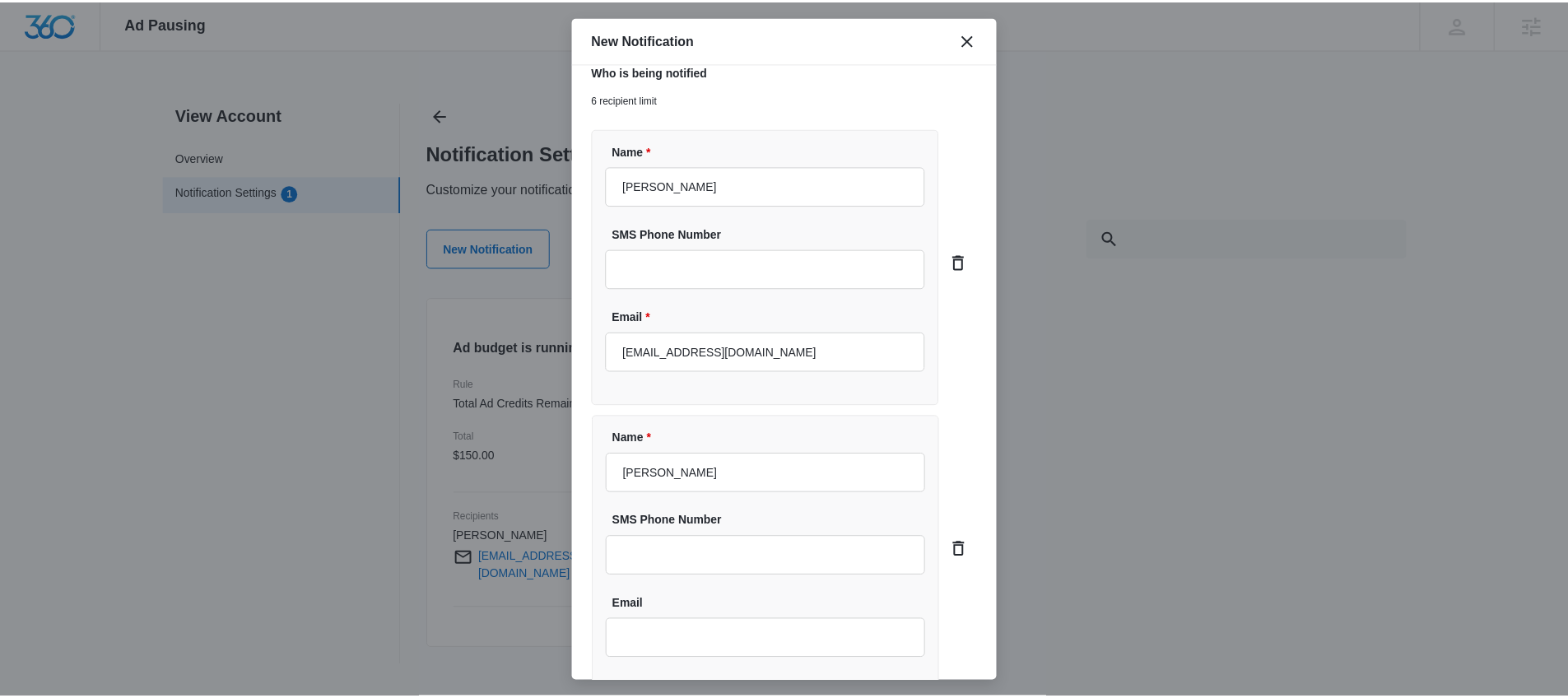
scroll to position [588, 0]
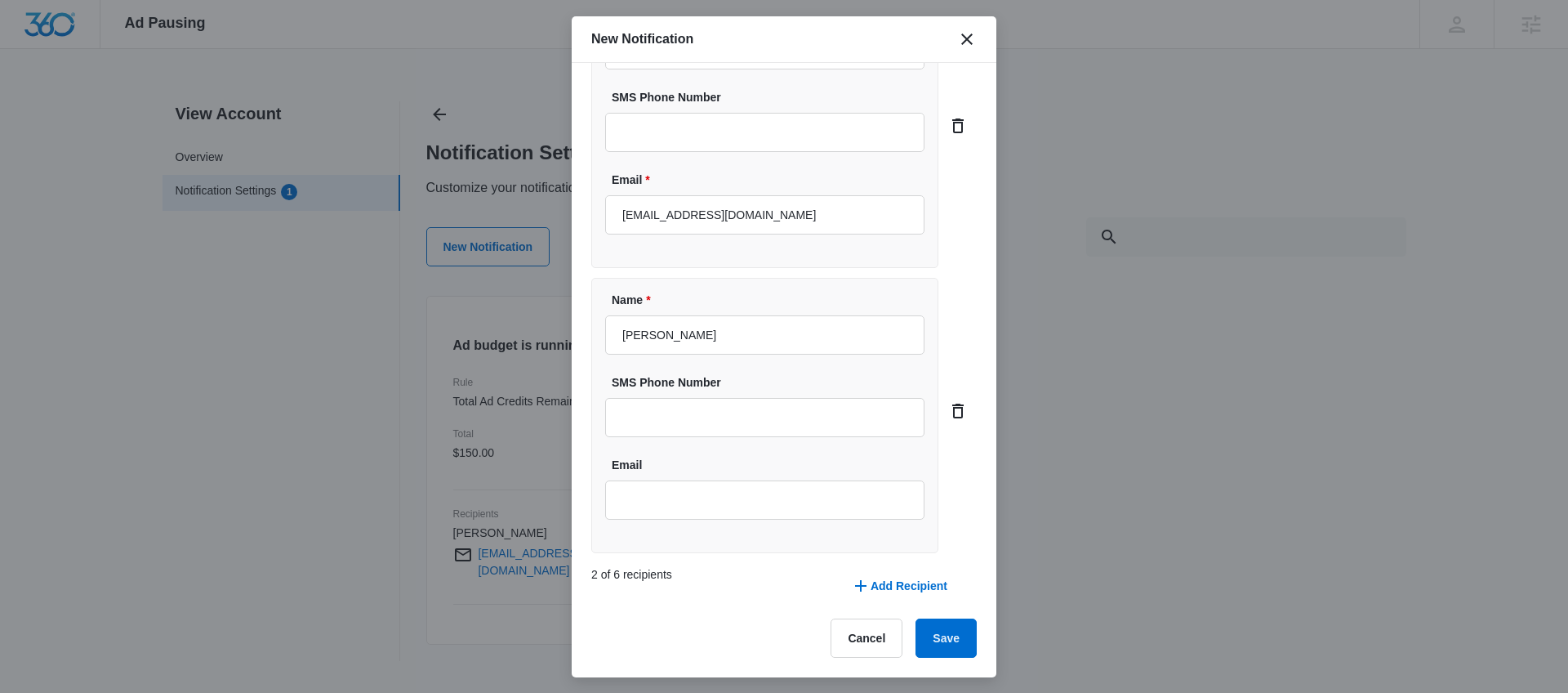
click at [764, 477] on div "Email" at bounding box center [764, 488] width 319 height 63
click at [766, 497] on input "Email" at bounding box center [764, 500] width 319 height 39
type input "[EMAIL_ADDRESS][PERSON_NAME][DOMAIN_NAME]"
click at [931, 625] on button "Save" at bounding box center [945, 638] width 61 height 39
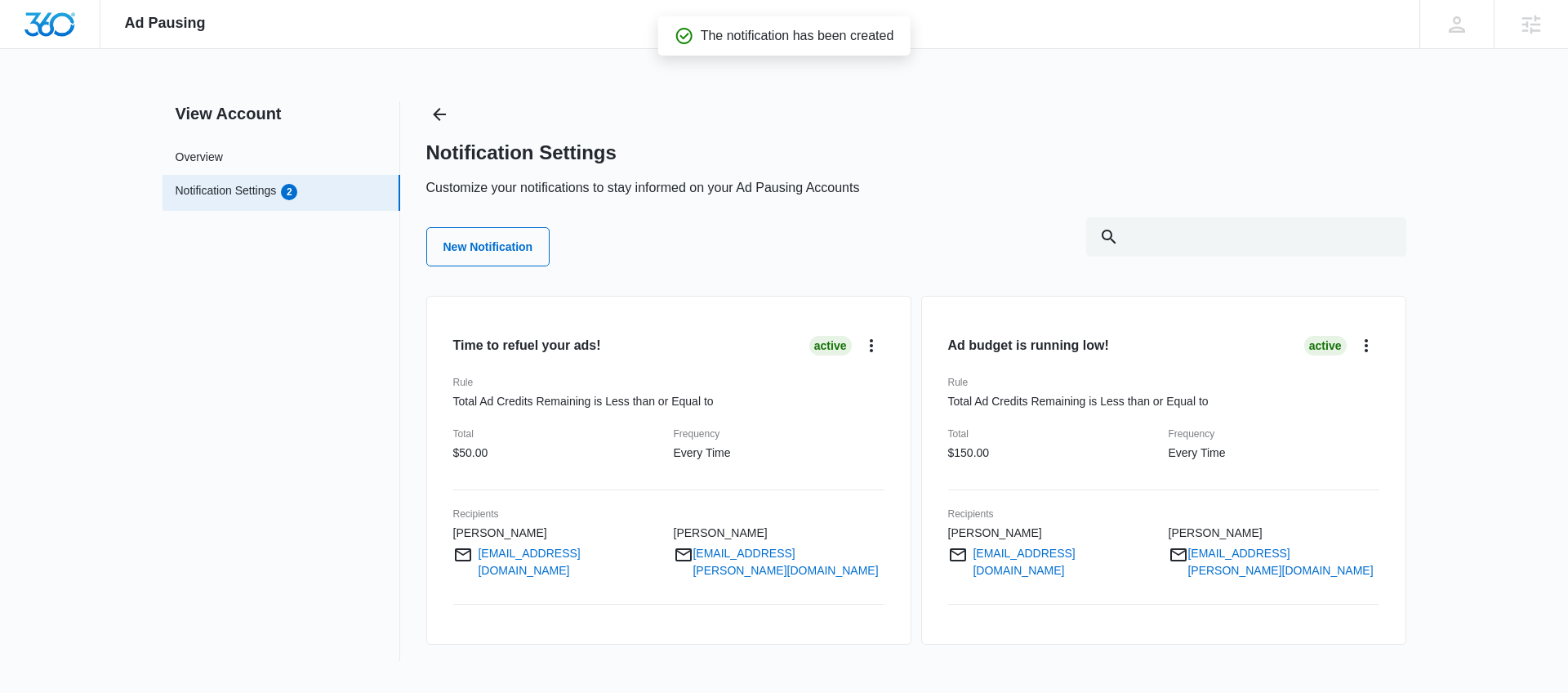
click at [226, 137] on nav "View Account Overview Notification Settings 2" at bounding box center [282, 381] width 238 height 560
click at [223, 149] on link "Overview" at bounding box center [199, 157] width 48 height 17
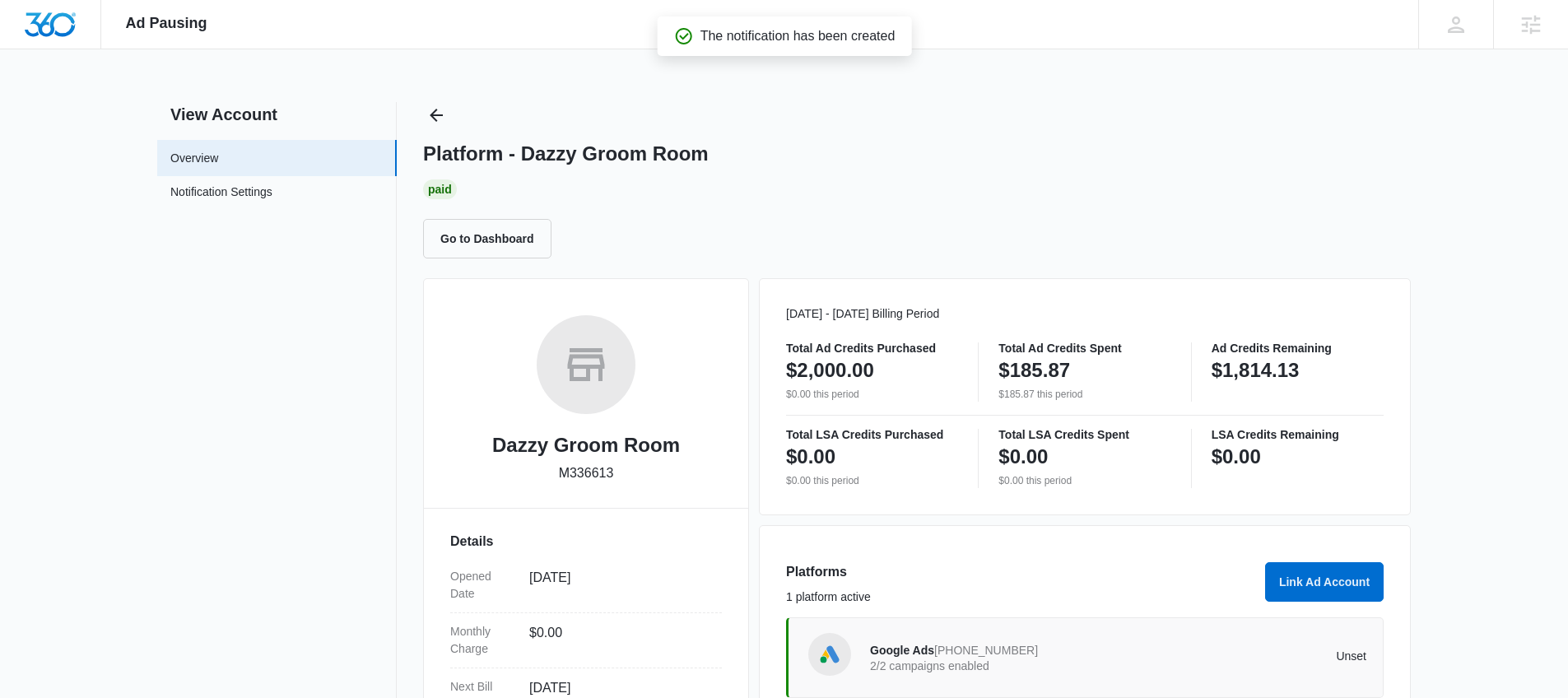
scroll to position [3, 0]
